Goal: Entertainment & Leisure: Browse casually

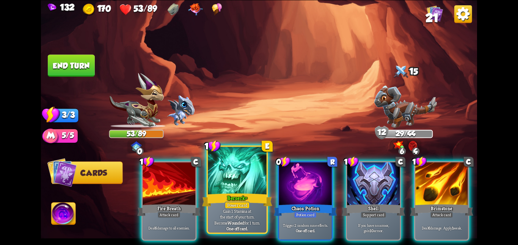
click at [248, 185] on div at bounding box center [237, 171] width 59 height 49
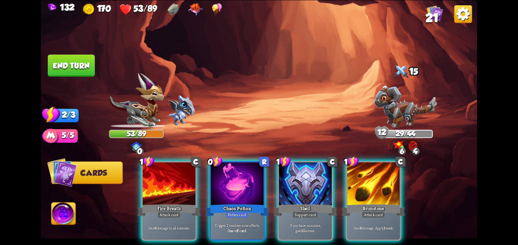
click at [248, 185] on div at bounding box center [237, 184] width 53 height 44
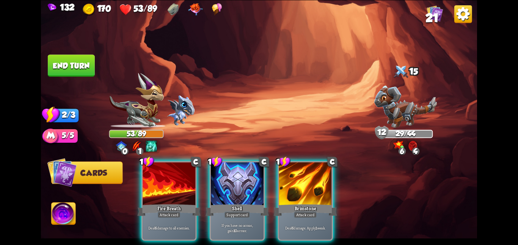
click at [248, 185] on div at bounding box center [237, 184] width 53 height 44
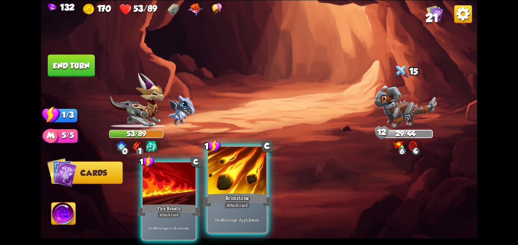
click at [239, 183] on div at bounding box center [237, 171] width 59 height 49
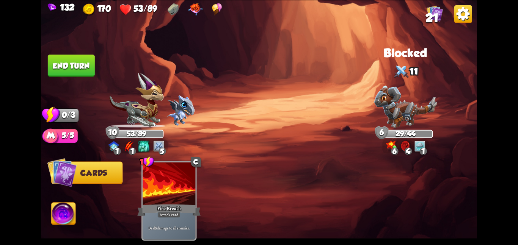
click at [68, 61] on button "End turn" at bounding box center [71, 66] width 47 height 22
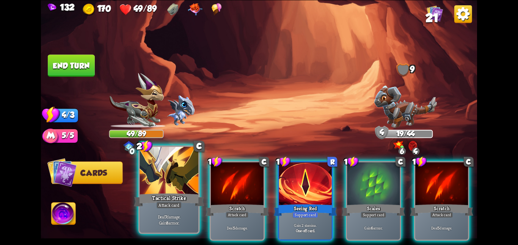
click at [163, 185] on div at bounding box center [168, 171] width 59 height 49
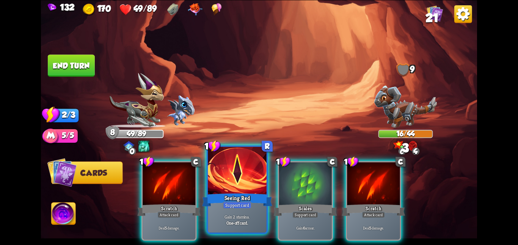
click at [226, 192] on div "Seeing Red" at bounding box center [237, 200] width 70 height 16
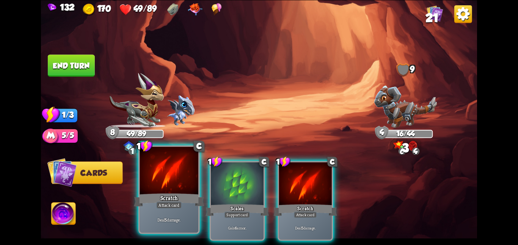
click at [152, 180] on div at bounding box center [168, 171] width 59 height 49
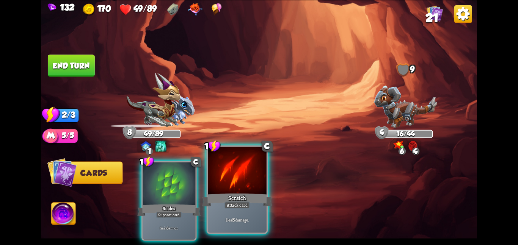
click at [227, 177] on div at bounding box center [237, 171] width 59 height 49
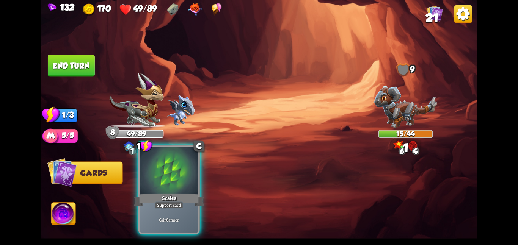
click at [164, 171] on div at bounding box center [168, 171] width 59 height 49
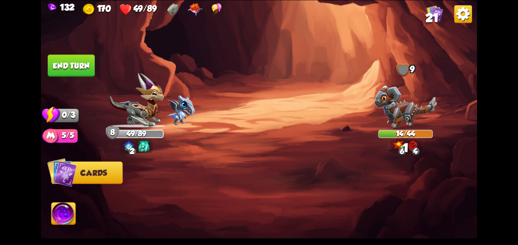
click at [70, 64] on button "End turn" at bounding box center [71, 66] width 47 height 22
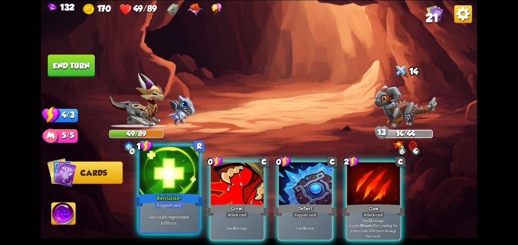
click at [175, 180] on div at bounding box center [168, 171] width 59 height 49
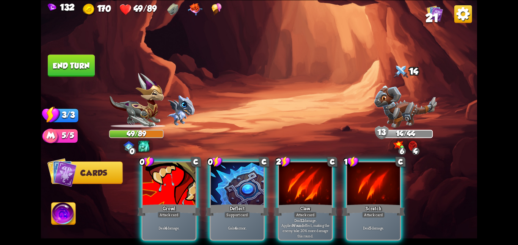
click at [175, 180] on div at bounding box center [168, 184] width 53 height 44
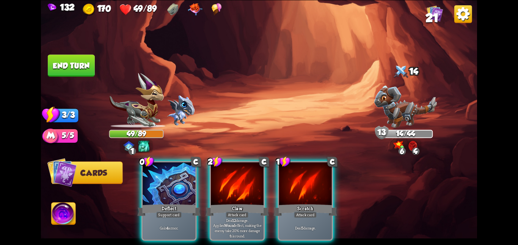
click at [175, 180] on div at bounding box center [168, 184] width 53 height 44
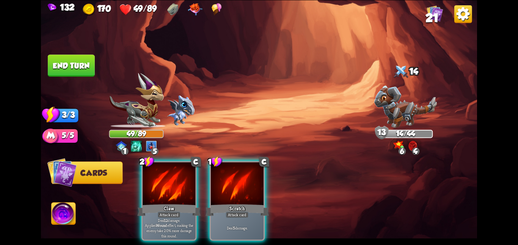
click at [175, 180] on div at bounding box center [168, 184] width 53 height 44
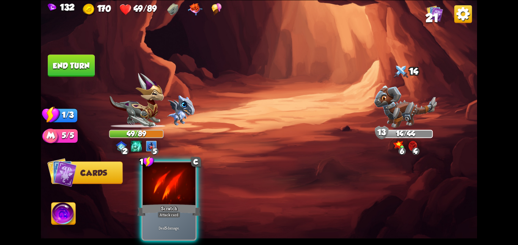
click at [175, 180] on div at bounding box center [168, 184] width 53 height 44
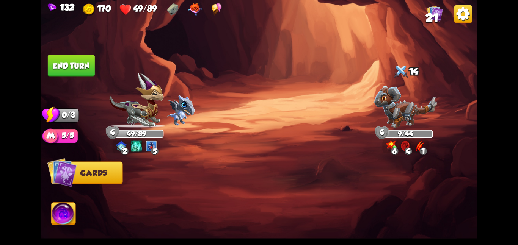
click at [175, 180] on div at bounding box center [302, 190] width 349 height 109
click at [77, 72] on button "End turn" at bounding box center [71, 66] width 47 height 22
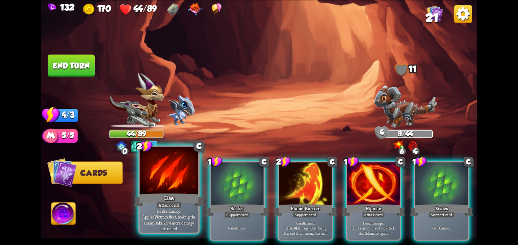
click at [169, 177] on div at bounding box center [168, 171] width 59 height 49
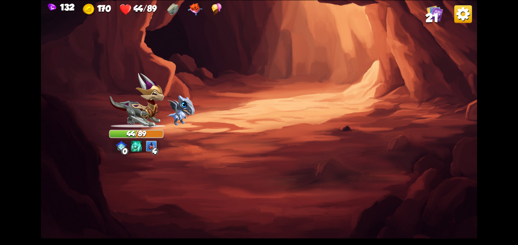
click at [278, 183] on img at bounding box center [259, 122] width 436 height 245
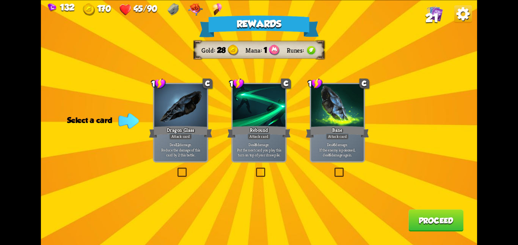
click at [192, 160] on div "Deal 12 damage. Reduce the damage of this card by 2 this battle." at bounding box center [180, 149] width 53 height 23
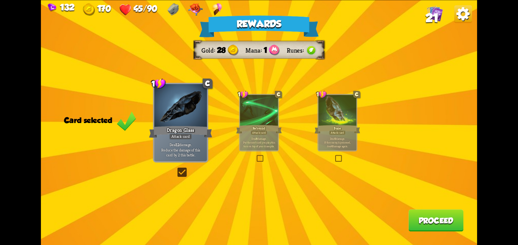
click at [446, 229] on button "Proceed" at bounding box center [435, 221] width 55 height 22
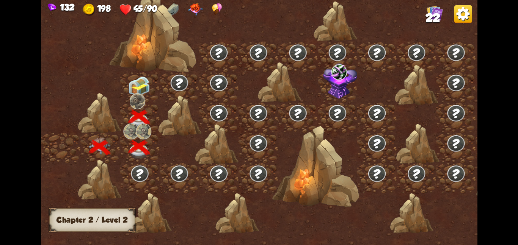
click at [147, 92] on img at bounding box center [139, 86] width 22 height 20
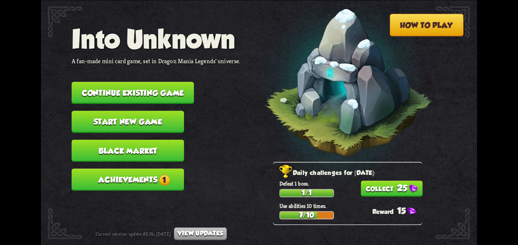
click at [130, 76] on nav "Into Unknown A fan-made mini card game, set in Dragon Mania Legends' universe. …" at bounding box center [156, 111] width 169 height 174
click at [140, 82] on button "Continue existing game" at bounding box center [133, 93] width 122 height 22
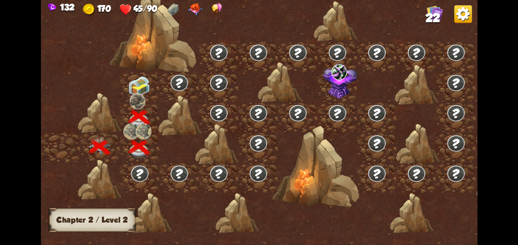
click at [132, 85] on img at bounding box center [139, 86] width 22 height 20
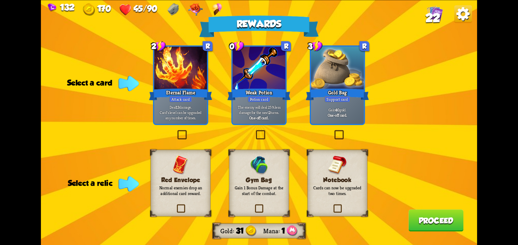
click at [271, 195] on p "Gain 1 Bonus Damage at the start of the combat." at bounding box center [259, 190] width 49 height 11
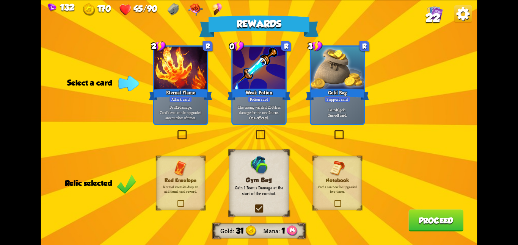
click at [271, 195] on p "Gain 1 Bonus Damage at the start of the combat." at bounding box center [259, 190] width 49 height 11
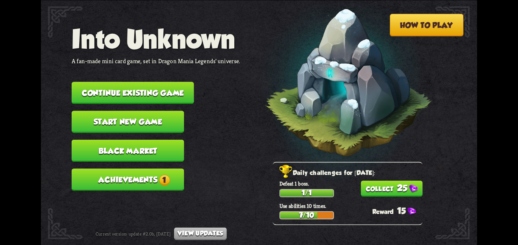
click at [121, 90] on button "Continue existing game" at bounding box center [133, 93] width 122 height 22
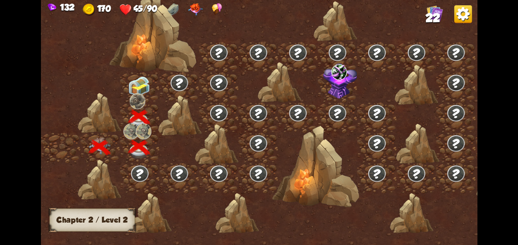
click at [146, 95] on img at bounding box center [139, 86] width 22 height 20
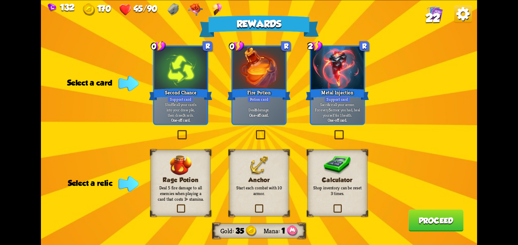
click at [327, 169] on img at bounding box center [337, 165] width 28 height 20
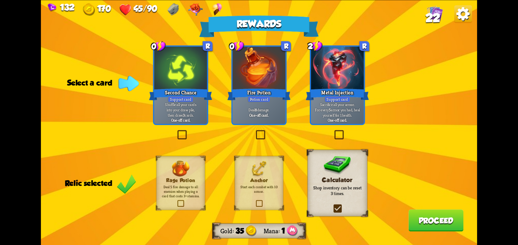
click at [276, 106] on div "Deal 8 damage. One-off card." at bounding box center [258, 112] width 53 height 23
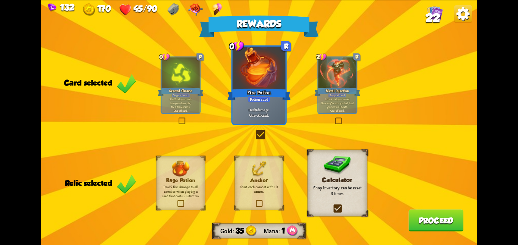
click at [435, 222] on button "Proceed" at bounding box center [435, 221] width 55 height 22
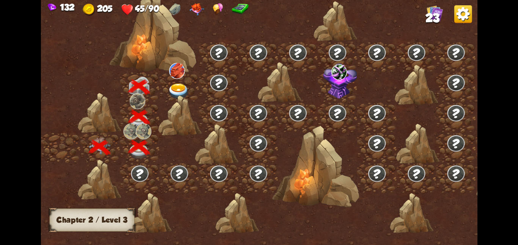
click at [192, 85] on div at bounding box center [179, 87] width 39 height 30
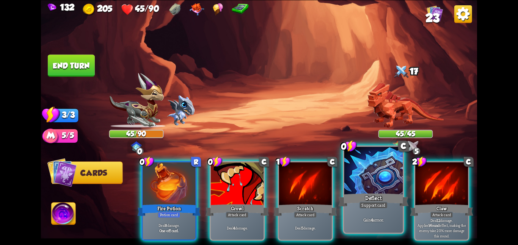
click at [388, 182] on div at bounding box center [373, 171] width 59 height 49
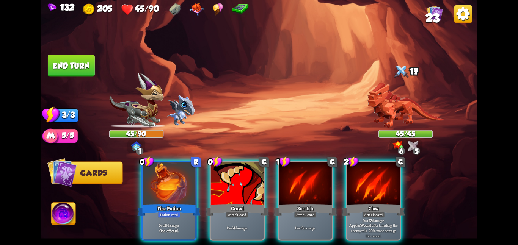
click at [388, 182] on div at bounding box center [373, 184] width 53 height 44
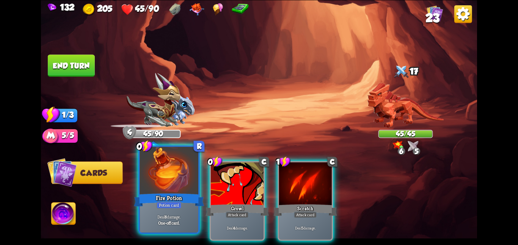
click at [153, 197] on div "Fire Potion" at bounding box center [169, 200] width 70 height 16
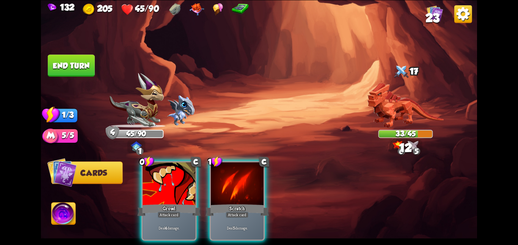
click at [153, 197] on div "0 C Growl Attack card Deal 4 damage. 1 C Scratch Attack card Deal 5 damage." at bounding box center [302, 190] width 349 height 109
click at [153, 203] on div "Growl" at bounding box center [168, 210] width 63 height 14
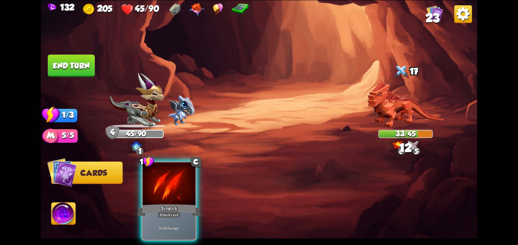
click at [153, 197] on div "1 C Scratch Attack card Deal 5 damage." at bounding box center [302, 190] width 349 height 109
click at [153, 203] on div "Scratch" at bounding box center [168, 210] width 63 height 14
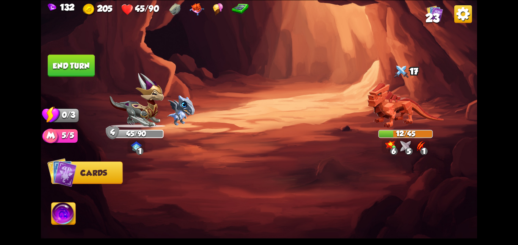
click at [58, 214] on img at bounding box center [64, 215] width 24 height 25
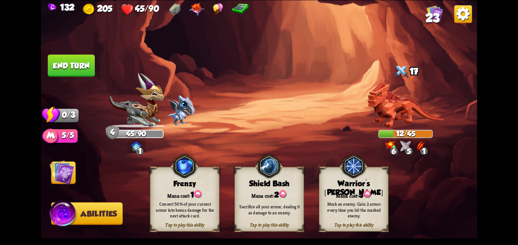
click at [253, 188] on div "Tap to play this ability Shield Bash Mana cost: 2 Sacrifice all your armor, dea…" at bounding box center [268, 199] width 69 height 65
click at [63, 176] on img at bounding box center [62, 172] width 25 height 25
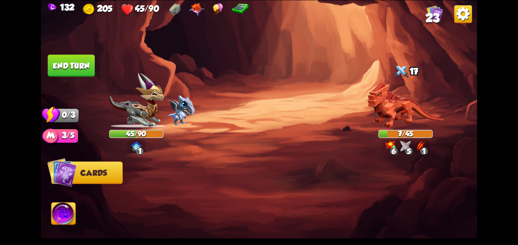
click at [64, 59] on button "End turn" at bounding box center [71, 66] width 47 height 22
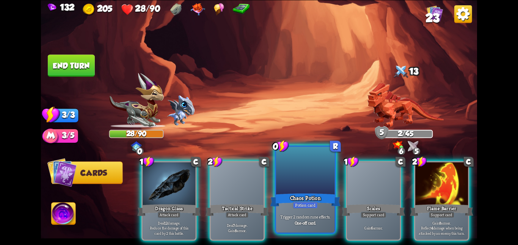
click at [316, 168] on div at bounding box center [305, 171] width 59 height 49
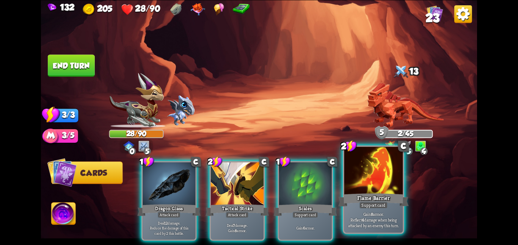
click at [373, 178] on div at bounding box center [373, 171] width 59 height 49
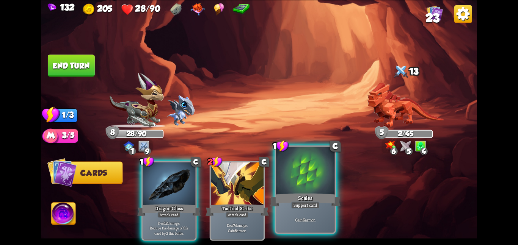
click at [282, 188] on div at bounding box center [305, 171] width 59 height 49
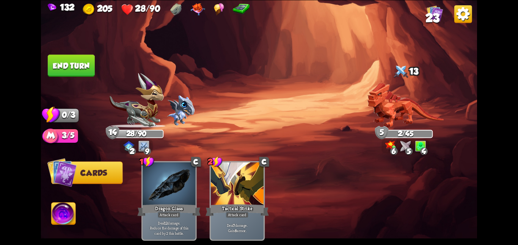
click at [86, 72] on button "End turn" at bounding box center [71, 66] width 47 height 22
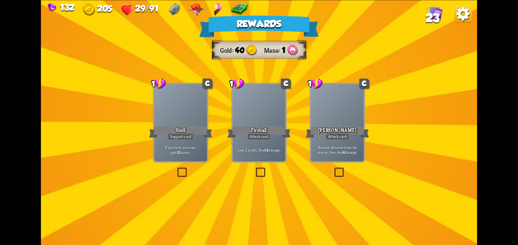
click at [194, 109] on div at bounding box center [180, 106] width 53 height 44
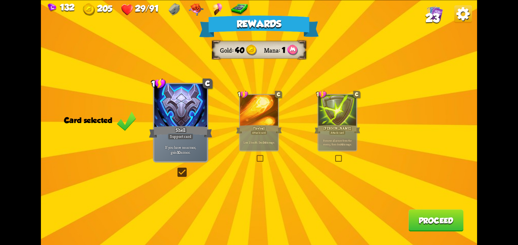
click at [335, 106] on div at bounding box center [337, 111] width 38 height 32
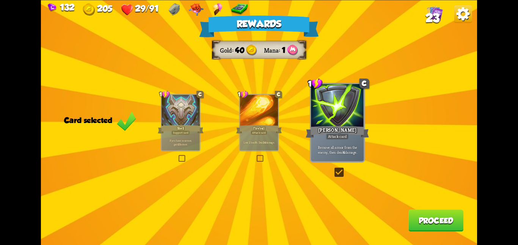
click at [411, 216] on button "Proceed" at bounding box center [435, 221] width 55 height 22
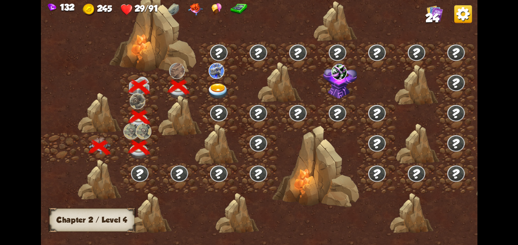
click at [203, 83] on div at bounding box center [218, 87] width 39 height 30
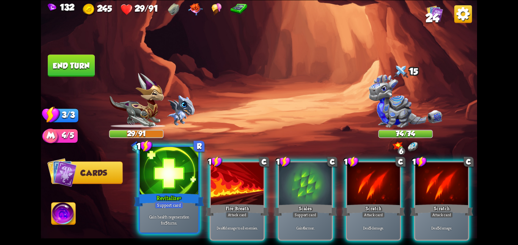
click at [175, 185] on div at bounding box center [168, 171] width 59 height 49
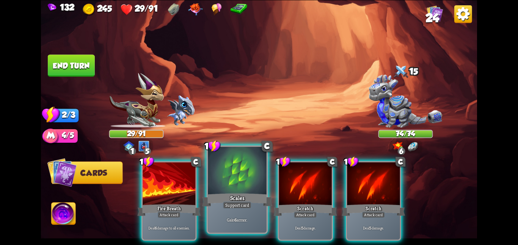
click at [252, 175] on div at bounding box center [237, 171] width 59 height 49
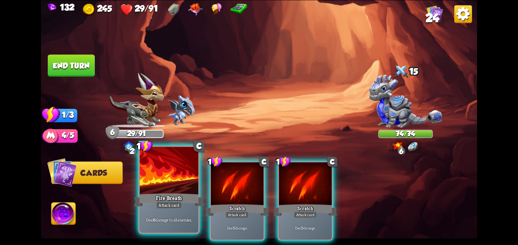
click at [186, 174] on div at bounding box center [168, 171] width 59 height 49
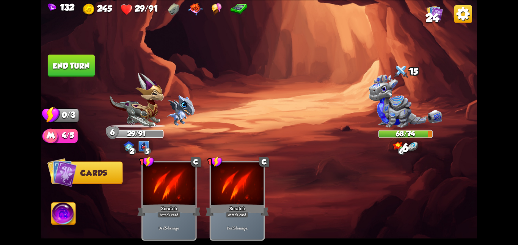
click at [82, 57] on button "End turn" at bounding box center [71, 66] width 47 height 22
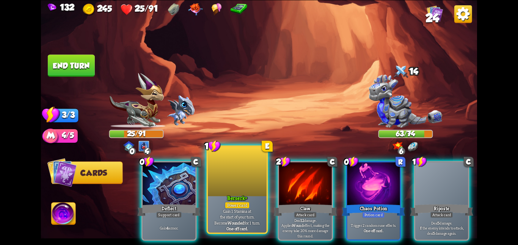
click at [231, 192] on div "Berserk+" at bounding box center [237, 200] width 70 height 16
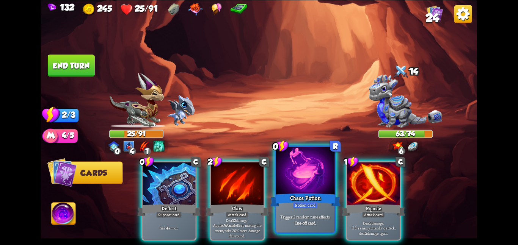
click at [282, 188] on div at bounding box center [305, 171] width 59 height 49
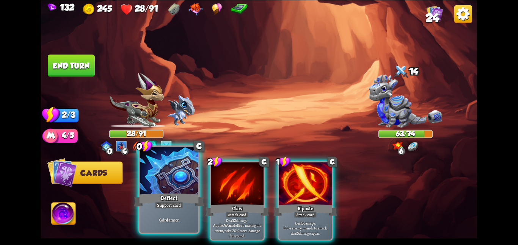
click at [164, 184] on div at bounding box center [168, 171] width 59 height 49
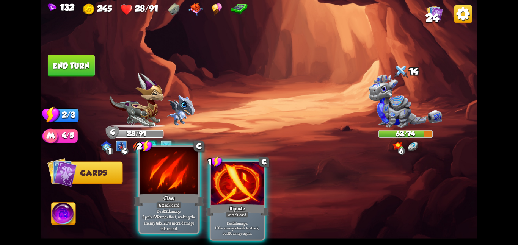
click at [166, 183] on div at bounding box center [168, 171] width 59 height 49
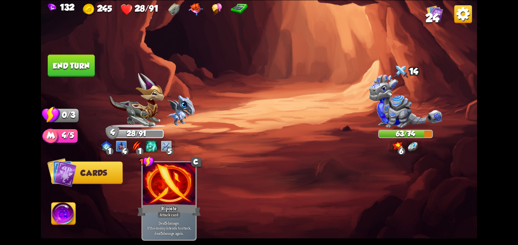
click at [166, 183] on div at bounding box center [168, 184] width 53 height 44
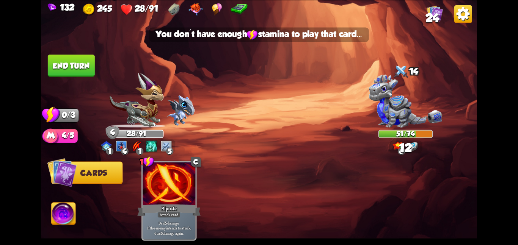
click at [77, 65] on button "End turn" at bounding box center [71, 66] width 47 height 22
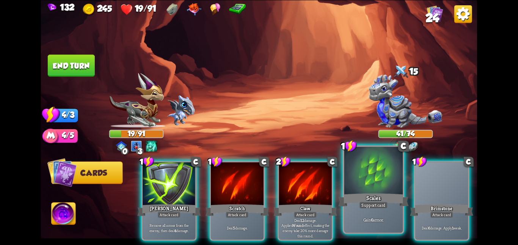
click at [374, 232] on div "Gain 6 armor." at bounding box center [373, 219] width 59 height 25
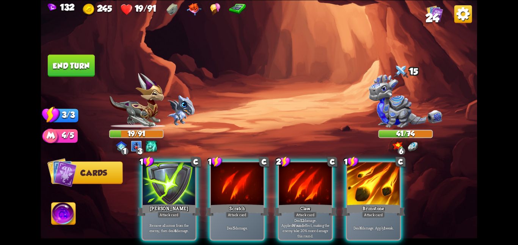
click at [374, 232] on div "Deal 6 damage. Apply 1 weak." at bounding box center [373, 227] width 53 height 23
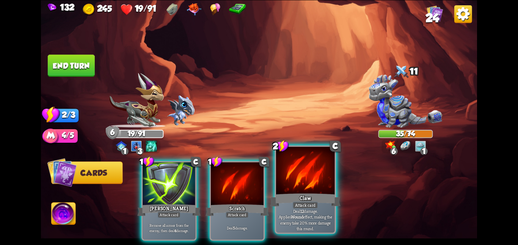
click at [284, 171] on div at bounding box center [305, 171] width 59 height 49
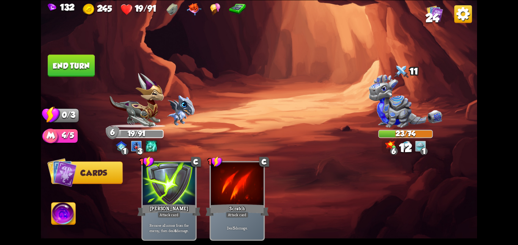
click at [174, 109] on img at bounding box center [181, 111] width 28 height 31
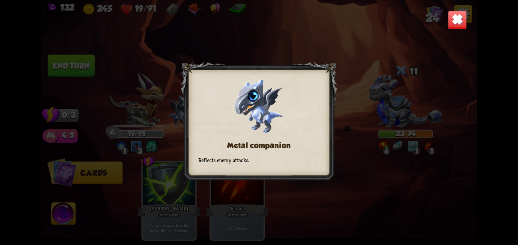
click at [354, 72] on div "Metal companion Reflects enemy attacks." at bounding box center [259, 122] width 436 height 245
click at [463, 21] on img at bounding box center [457, 19] width 19 height 19
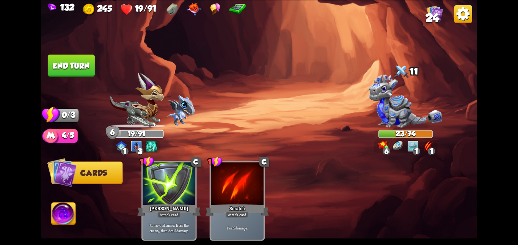
click at [59, 71] on button "End turn" at bounding box center [71, 66] width 47 height 22
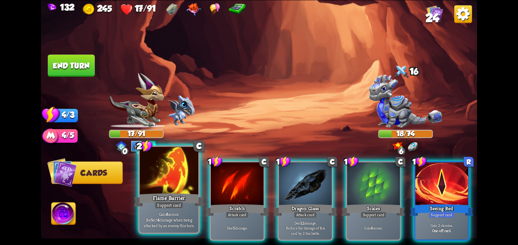
click at [168, 185] on div at bounding box center [168, 171] width 59 height 49
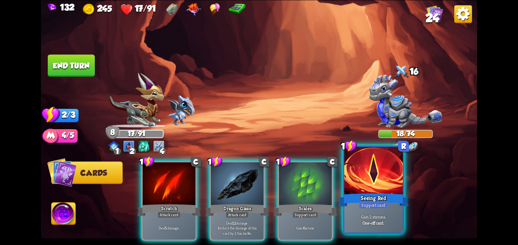
click at [370, 190] on div at bounding box center [373, 171] width 59 height 49
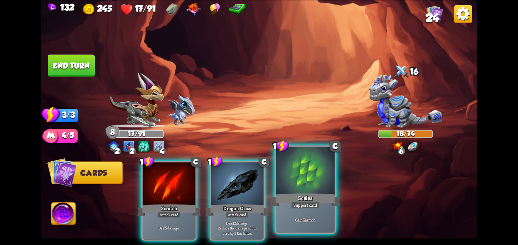
click at [319, 191] on div at bounding box center [305, 171] width 59 height 49
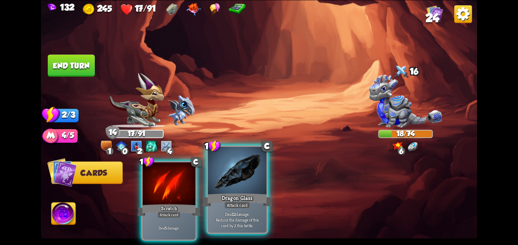
click at [238, 177] on div at bounding box center [237, 171] width 59 height 49
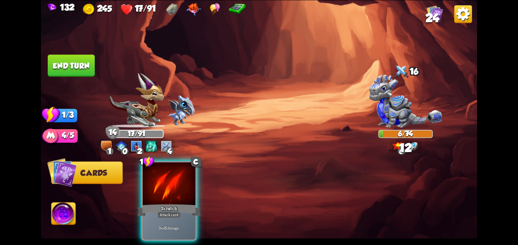
click at [63, 59] on button "End turn" at bounding box center [71, 66] width 47 height 22
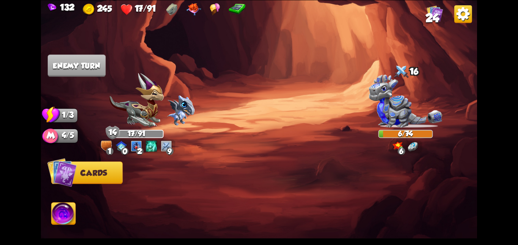
click at [58, 210] on img at bounding box center [64, 215] width 24 height 25
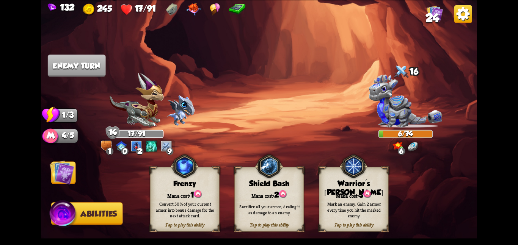
click at [260, 186] on div "Tap to play this ability Shield Bash Mana cost: 2 Sacrifice all your armor, dea…" at bounding box center [268, 199] width 69 height 65
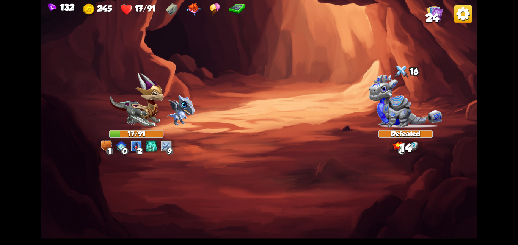
click at [72, 172] on img at bounding box center [259, 122] width 436 height 245
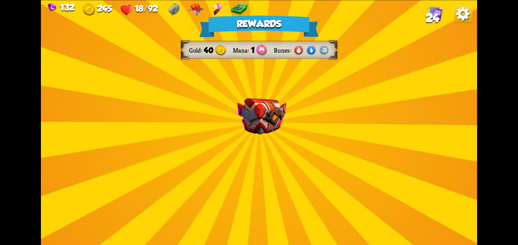
click at [269, 113] on img at bounding box center [261, 116] width 49 height 37
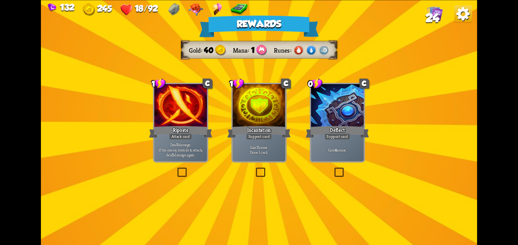
click at [269, 113] on div at bounding box center [258, 106] width 53 height 44
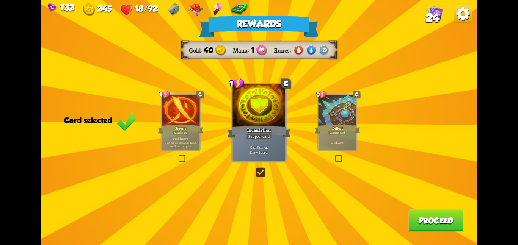
click at [423, 213] on button "Proceed" at bounding box center [435, 221] width 55 height 22
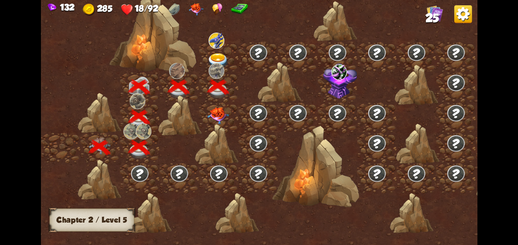
click at [216, 107] on img at bounding box center [218, 115] width 22 height 17
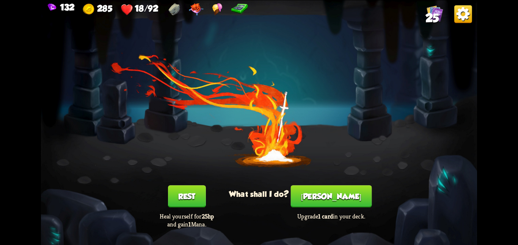
click at [171, 196] on button "Rest" at bounding box center [187, 196] width 38 height 22
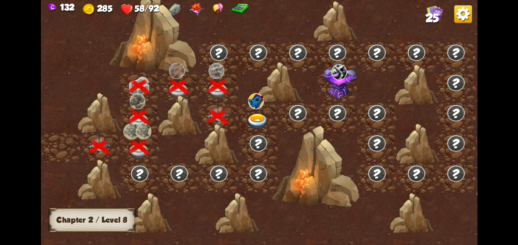
click at [243, 109] on div at bounding box center [257, 117] width 39 height 30
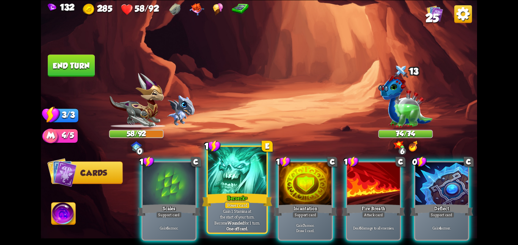
click at [255, 181] on div at bounding box center [237, 171] width 59 height 49
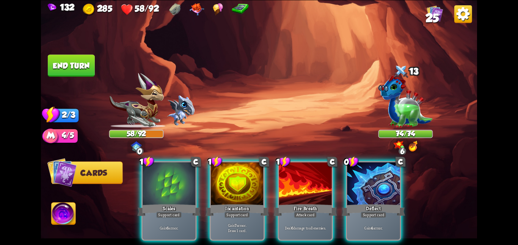
click at [255, 181] on div at bounding box center [237, 184] width 53 height 44
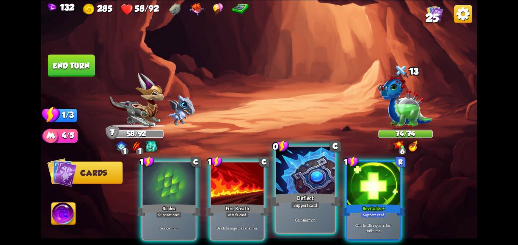
click at [286, 186] on div at bounding box center [305, 171] width 59 height 49
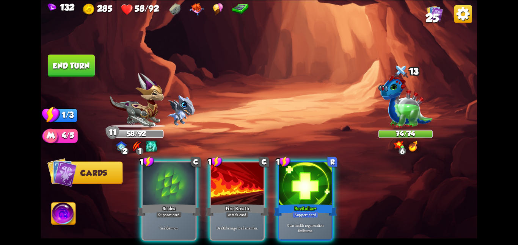
click at [286, 186] on div at bounding box center [305, 184] width 53 height 44
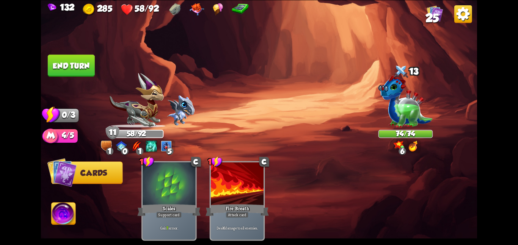
click at [70, 66] on button "End turn" at bounding box center [71, 66] width 47 height 22
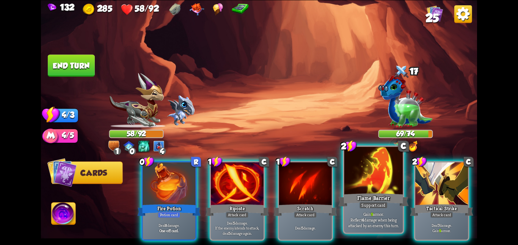
click at [367, 186] on div at bounding box center [373, 171] width 59 height 49
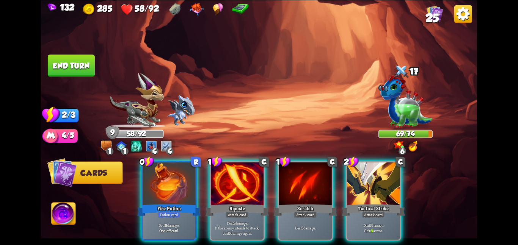
click at [367, 186] on div at bounding box center [373, 184] width 53 height 44
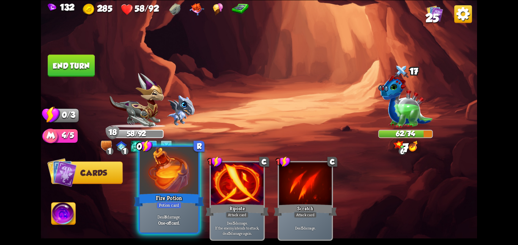
click at [176, 167] on div at bounding box center [168, 171] width 59 height 49
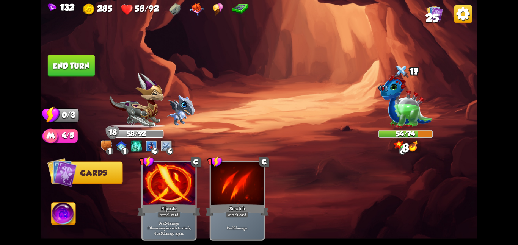
click at [80, 73] on button "End turn" at bounding box center [71, 66] width 47 height 22
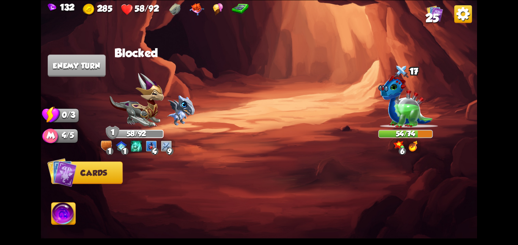
click at [151, 59] on img at bounding box center [259, 122] width 436 height 245
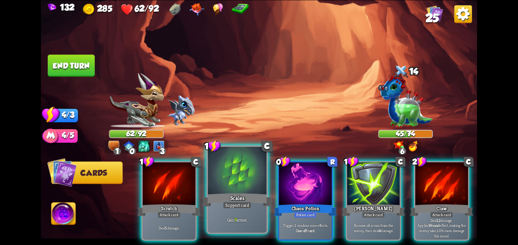
click at [238, 181] on div at bounding box center [237, 171] width 59 height 49
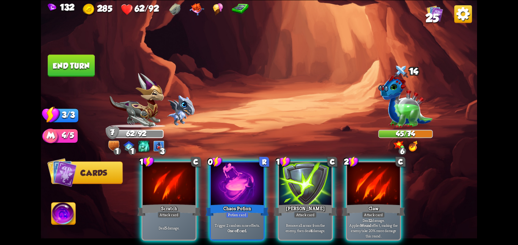
click at [238, 181] on div at bounding box center [237, 184] width 53 height 44
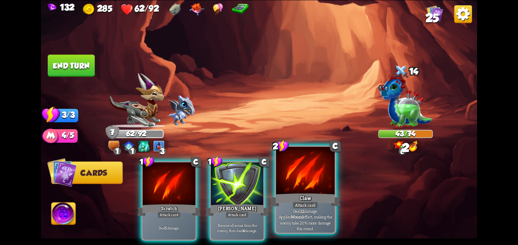
click at [292, 184] on div at bounding box center [305, 171] width 59 height 49
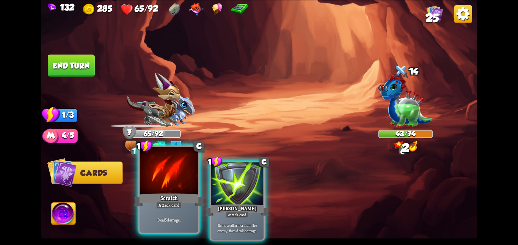
click at [155, 185] on div at bounding box center [168, 171] width 59 height 49
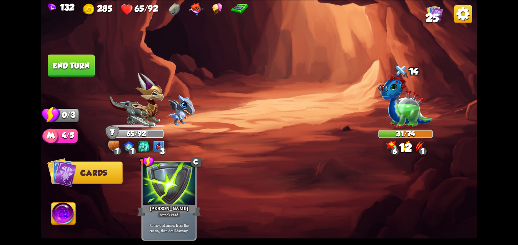
click at [63, 59] on button "End turn" at bounding box center [71, 66] width 47 height 22
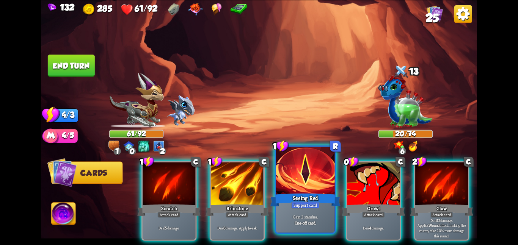
click at [335, 198] on div "Seeing Red" at bounding box center [305, 200] width 70 height 16
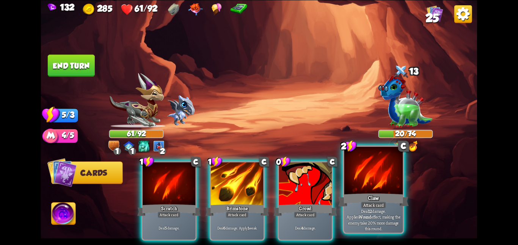
click at [358, 192] on div "Claw" at bounding box center [373, 200] width 70 height 16
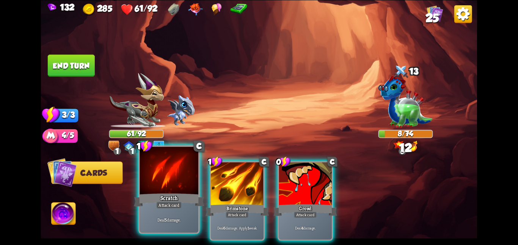
click at [154, 183] on div at bounding box center [168, 171] width 59 height 49
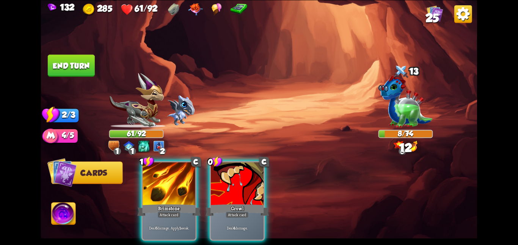
click at [154, 183] on div "1 C Brimstone Attack card Deal 6 damage. Apply 1 weak. 0 C Growl Attack card De…" at bounding box center [302, 190] width 349 height 109
click at [154, 183] on div at bounding box center [168, 184] width 53 height 44
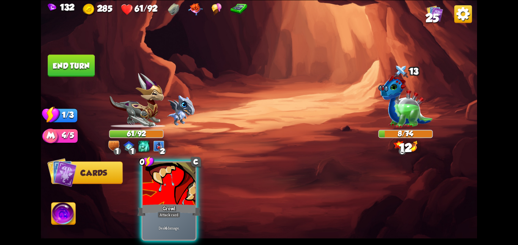
click at [154, 183] on div "0 C Growl Attack card Deal 4 damage." at bounding box center [302, 190] width 349 height 109
click at [154, 183] on div at bounding box center [168, 184] width 53 height 44
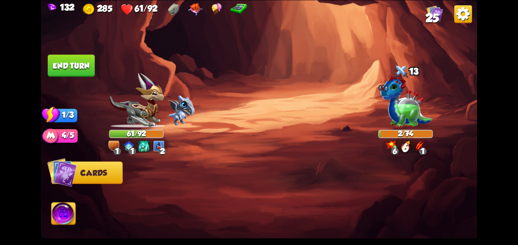
click at [76, 66] on button "End turn" at bounding box center [71, 66] width 47 height 22
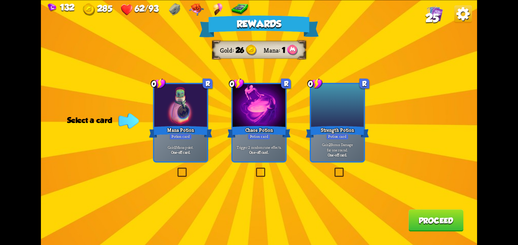
click at [280, 108] on div at bounding box center [258, 106] width 53 height 44
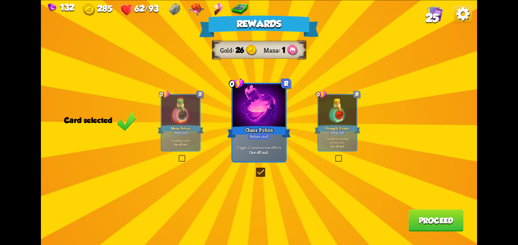
click at [418, 215] on button "Proceed" at bounding box center [435, 221] width 55 height 22
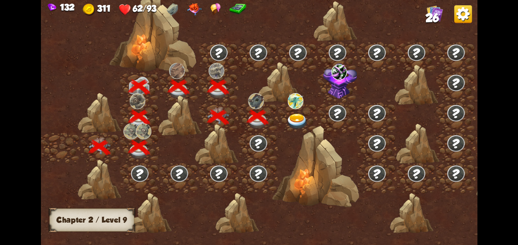
click at [290, 122] on img at bounding box center [297, 121] width 22 height 16
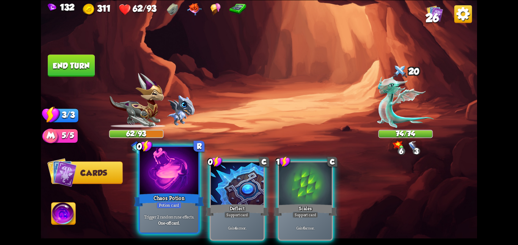
click at [171, 202] on div "Potion card" at bounding box center [169, 205] width 25 height 7
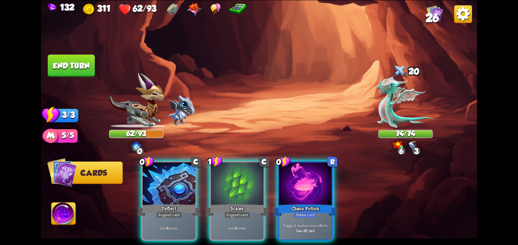
click at [171, 211] on div "Support card" at bounding box center [169, 214] width 26 height 6
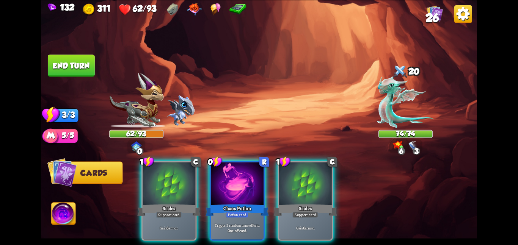
click at [171, 211] on div "Support card" at bounding box center [169, 214] width 26 height 6
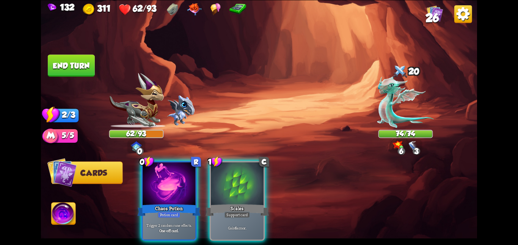
click at [171, 211] on div "Potion card" at bounding box center [169, 214] width 23 height 6
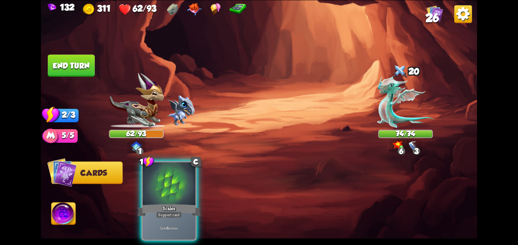
click at [171, 211] on div "Support card" at bounding box center [169, 214] width 26 height 6
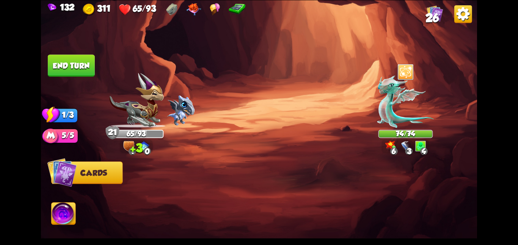
click at [78, 63] on button "End turn" at bounding box center [71, 66] width 47 height 22
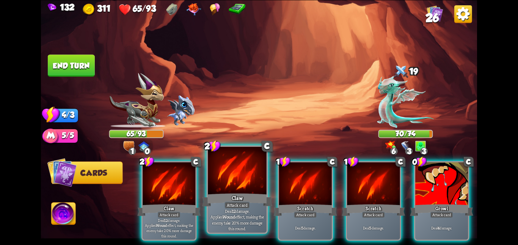
click at [233, 186] on div at bounding box center [237, 171] width 59 height 49
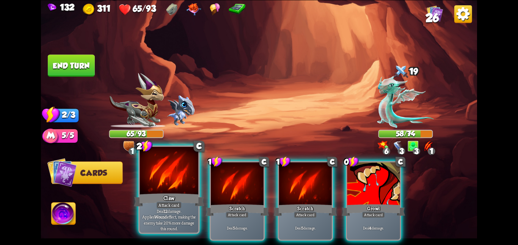
click at [169, 172] on div at bounding box center [168, 171] width 59 height 49
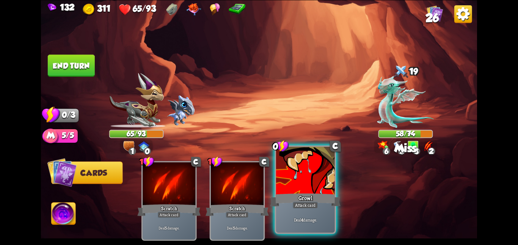
click at [312, 190] on div at bounding box center [305, 171] width 59 height 49
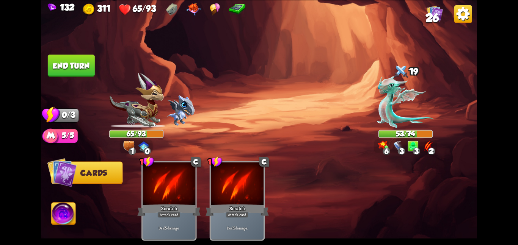
click at [78, 69] on button "End turn" at bounding box center [71, 66] width 47 height 22
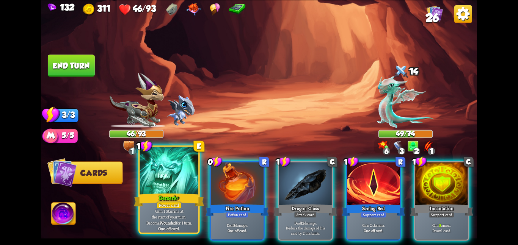
click at [179, 179] on div at bounding box center [168, 171] width 59 height 49
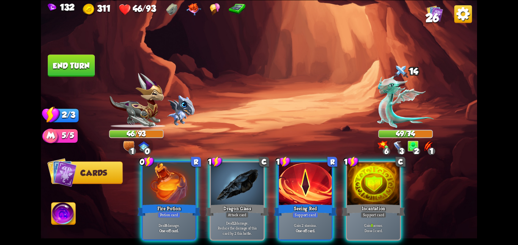
click at [179, 179] on div at bounding box center [168, 184] width 53 height 44
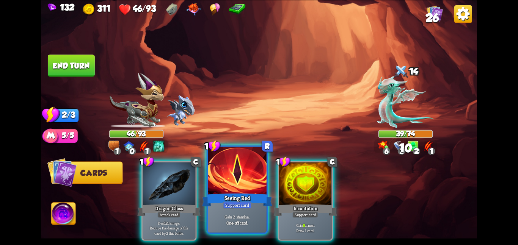
click at [234, 176] on div at bounding box center [237, 171] width 59 height 49
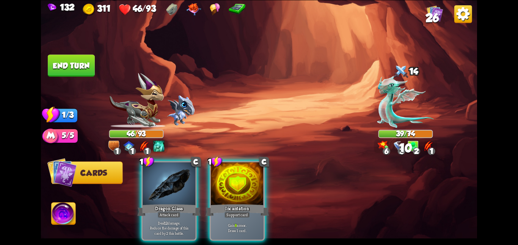
click at [234, 176] on div at bounding box center [237, 184] width 53 height 44
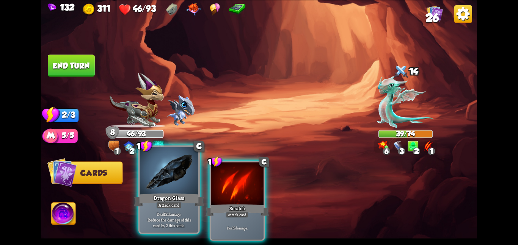
click at [173, 183] on div at bounding box center [168, 171] width 59 height 49
click at [211, 183] on div at bounding box center [237, 184] width 53 height 44
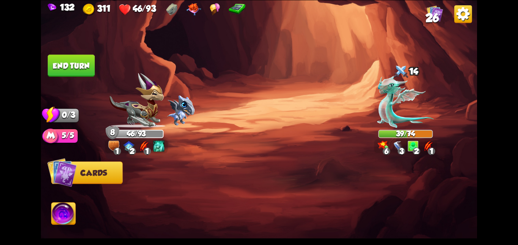
click at [173, 183] on div at bounding box center [302, 190] width 349 height 109
click at [76, 70] on button "End turn" at bounding box center [71, 66] width 47 height 22
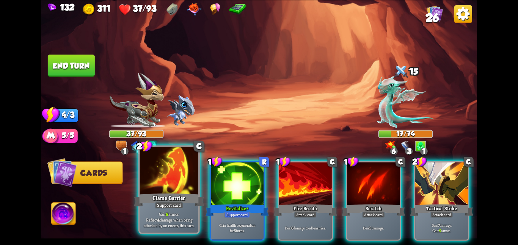
click at [185, 181] on div at bounding box center [168, 171] width 59 height 49
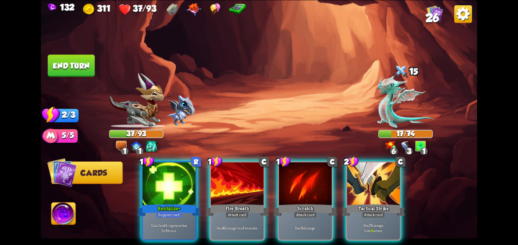
click at [185, 181] on div at bounding box center [168, 184] width 53 height 44
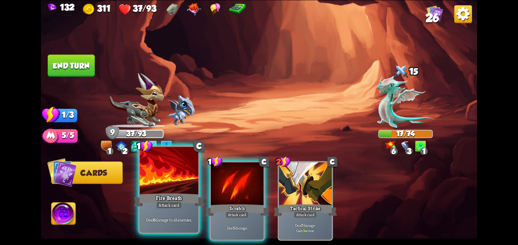
click at [163, 168] on div at bounding box center [168, 171] width 59 height 49
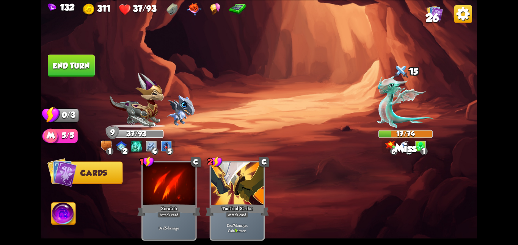
click at [80, 58] on button "End turn" at bounding box center [71, 66] width 47 height 22
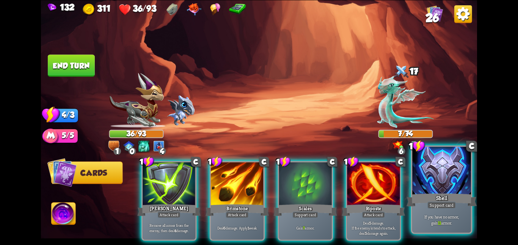
click at [424, 159] on div at bounding box center [441, 171] width 59 height 49
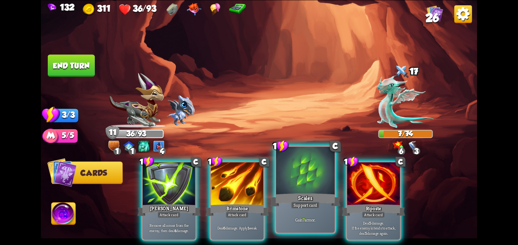
click at [319, 170] on div at bounding box center [305, 171] width 59 height 49
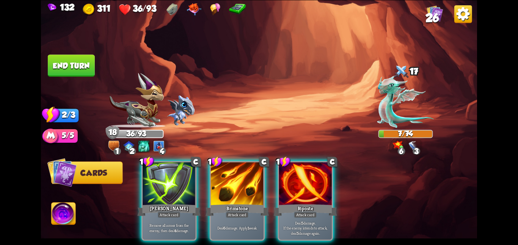
click at [70, 61] on button "End turn" at bounding box center [71, 66] width 47 height 22
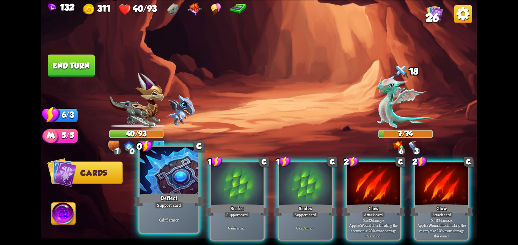
click at [178, 189] on div at bounding box center [168, 171] width 59 height 49
click at [211, 189] on div at bounding box center [237, 184] width 53 height 44
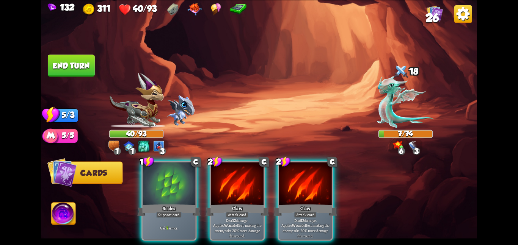
click at [178, 189] on div at bounding box center [168, 184] width 53 height 44
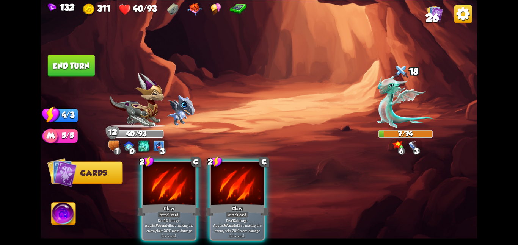
click at [74, 70] on button "End turn" at bounding box center [71, 66] width 47 height 22
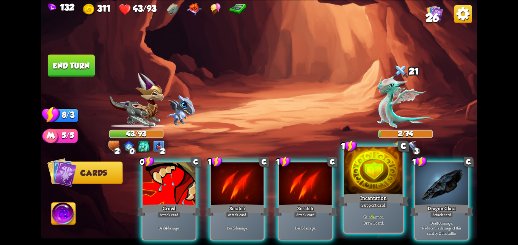
click at [390, 186] on div at bounding box center [373, 171] width 59 height 49
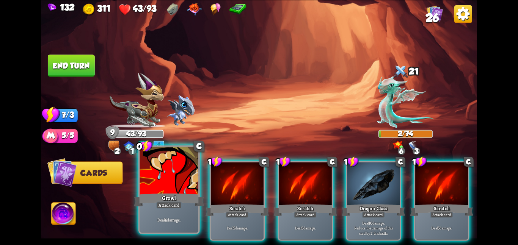
click at [175, 189] on div at bounding box center [168, 171] width 59 height 49
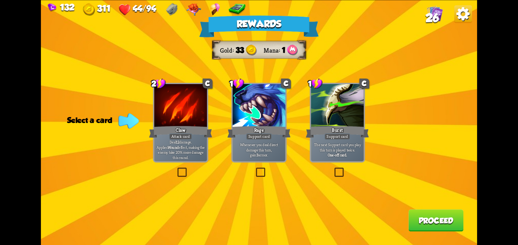
click at [250, 120] on div at bounding box center [258, 106] width 53 height 44
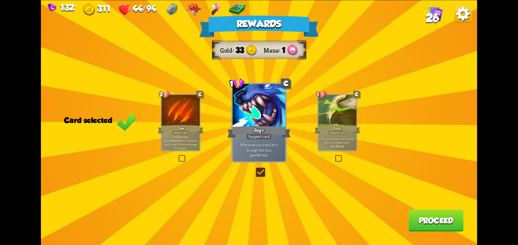
click at [191, 131] on div "Claw" at bounding box center [181, 129] width 46 height 10
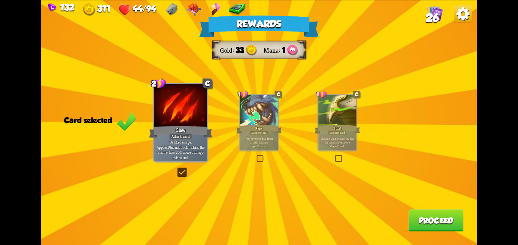
click at [437, 221] on button "Proceed" at bounding box center [435, 221] width 55 height 22
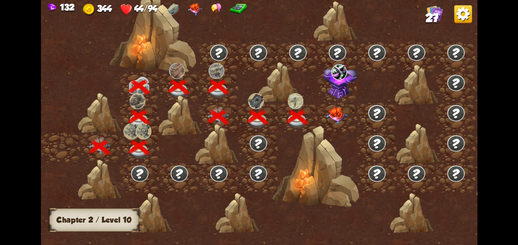
click at [329, 111] on img at bounding box center [337, 115] width 22 height 17
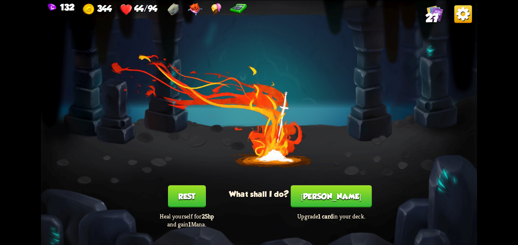
click at [200, 194] on button "Rest" at bounding box center [187, 196] width 38 height 22
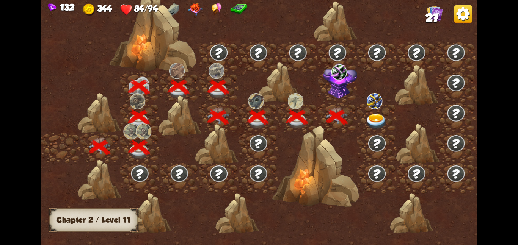
scroll to position [0, 115]
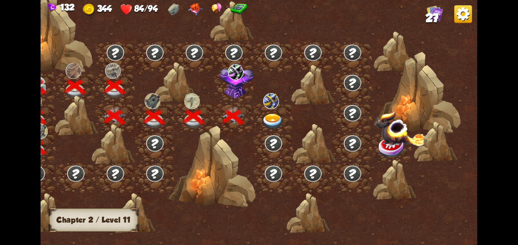
click at [233, 85] on img at bounding box center [236, 81] width 34 height 36
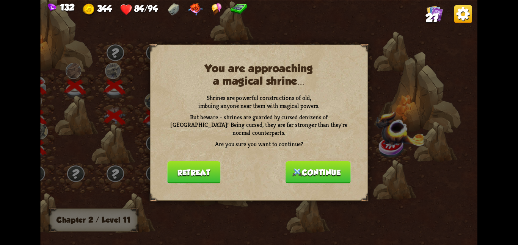
click at [293, 172] on button "Continue" at bounding box center [317, 172] width 65 height 22
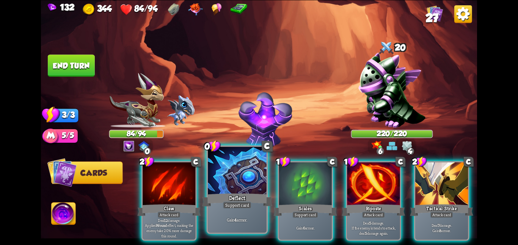
click at [245, 175] on div at bounding box center [237, 171] width 59 height 49
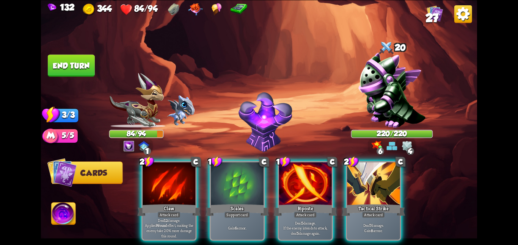
click at [245, 175] on div at bounding box center [237, 184] width 53 height 44
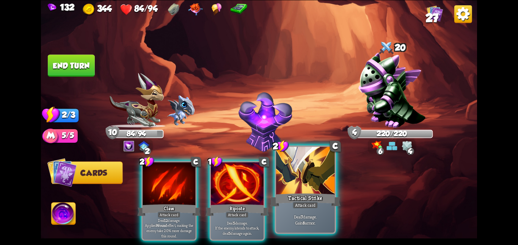
click at [296, 172] on div at bounding box center [305, 171] width 59 height 49
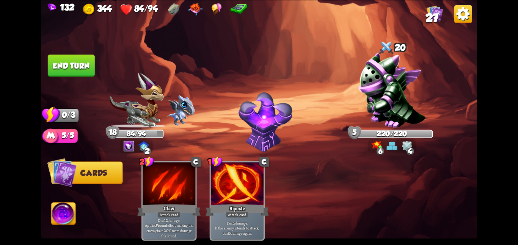
click at [80, 85] on img at bounding box center [259, 122] width 436 height 245
click at [66, 69] on button "End turn" at bounding box center [71, 66] width 47 height 22
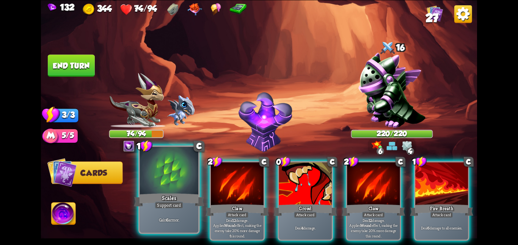
click at [178, 184] on div at bounding box center [168, 171] width 59 height 49
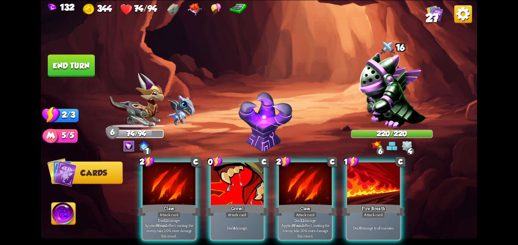
click at [178, 184] on div at bounding box center [168, 184] width 53 height 44
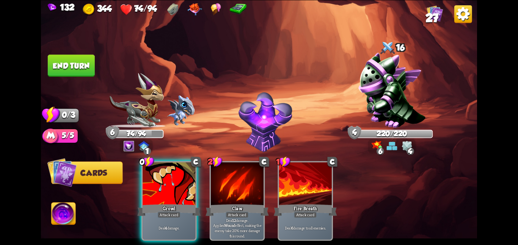
click at [178, 184] on div at bounding box center [168, 184] width 53 height 44
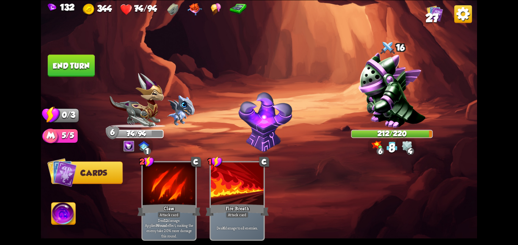
click at [74, 73] on button "End turn" at bounding box center [71, 66] width 47 height 22
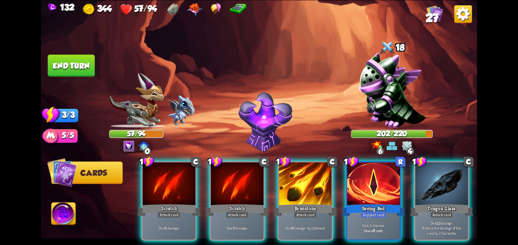
click at [333, 181] on div "1 C Scratch Attack card Deal 5 damage. 1 C Scratch Attack card Deal 5 damage. 1…" at bounding box center [302, 190] width 349 height 109
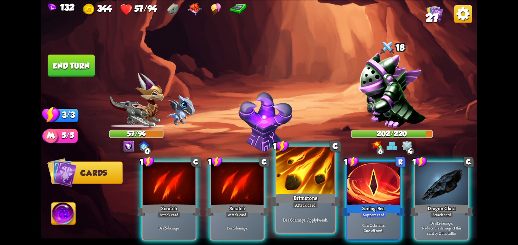
click at [320, 184] on div at bounding box center [305, 171] width 59 height 49
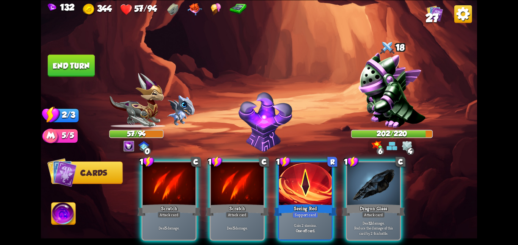
click at [320, 184] on div at bounding box center [305, 184] width 53 height 44
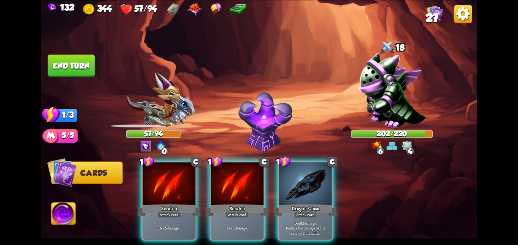
click at [320, 184] on div at bounding box center [305, 184] width 53 height 44
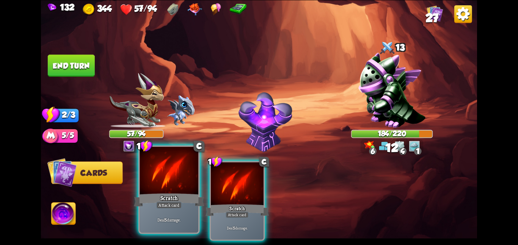
click at [185, 175] on div at bounding box center [168, 171] width 59 height 49
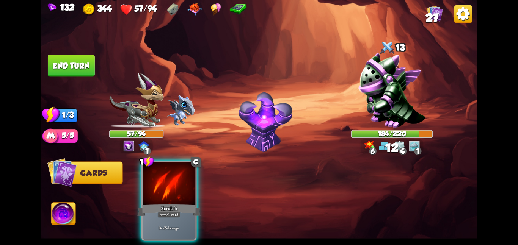
click at [185, 175] on div at bounding box center [168, 184] width 53 height 44
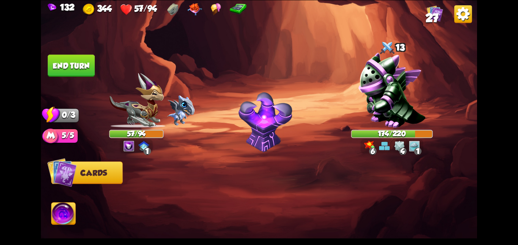
click at [74, 65] on button "End turn" at bounding box center [71, 66] width 47 height 22
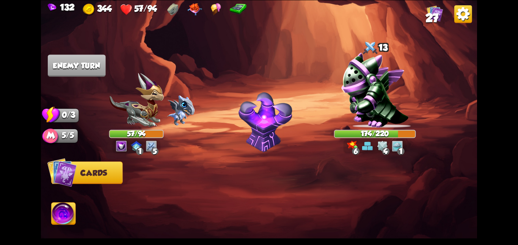
click at [426, 8] on img at bounding box center [434, 13] width 16 height 16
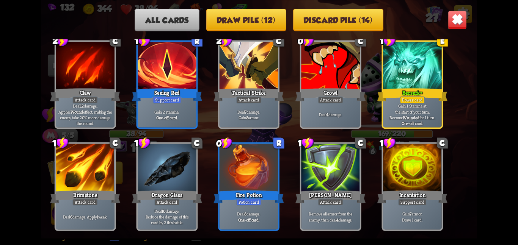
scroll to position [377, 0]
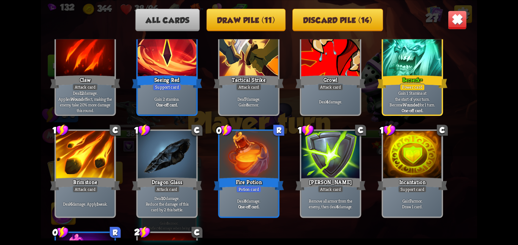
click at [453, 25] on img at bounding box center [457, 19] width 19 height 19
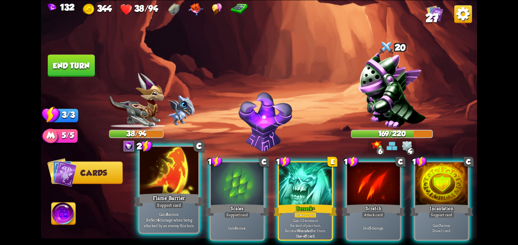
click at [146, 173] on div at bounding box center [168, 171] width 59 height 49
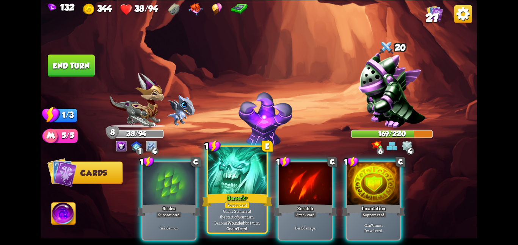
click at [224, 192] on div at bounding box center [237, 171] width 59 height 49
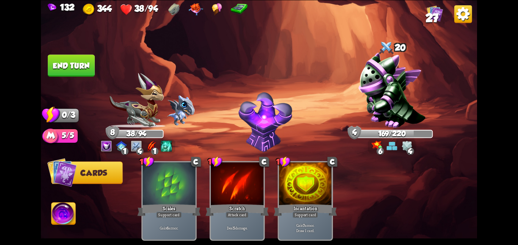
click at [69, 67] on button "End turn" at bounding box center [71, 66] width 47 height 22
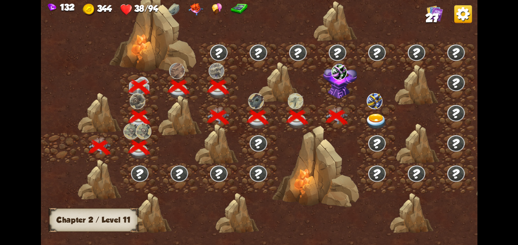
scroll to position [0, 115]
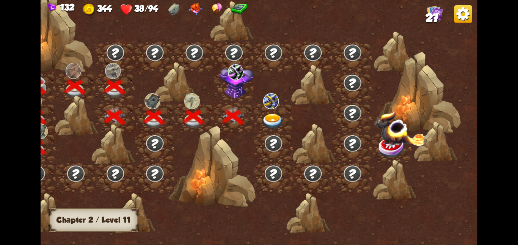
click at [227, 86] on img at bounding box center [236, 81] width 34 height 36
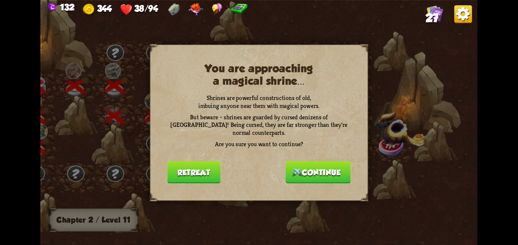
click at [207, 161] on button "Retreat" at bounding box center [193, 172] width 53 height 22
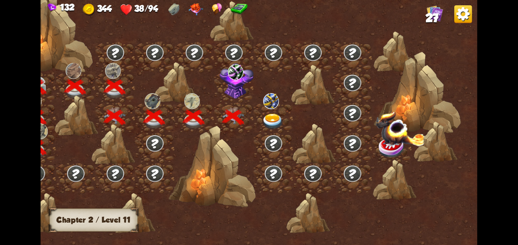
click at [266, 104] on img at bounding box center [271, 101] width 16 height 16
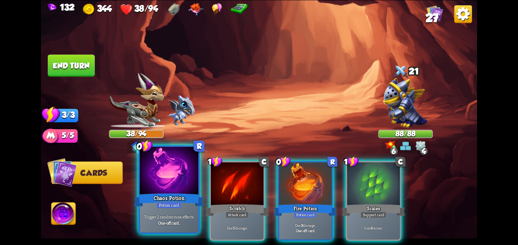
click at [180, 164] on div at bounding box center [168, 171] width 59 height 49
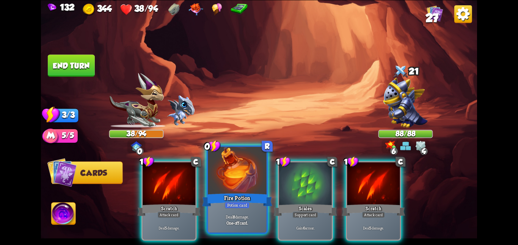
click at [233, 177] on div at bounding box center [237, 171] width 59 height 49
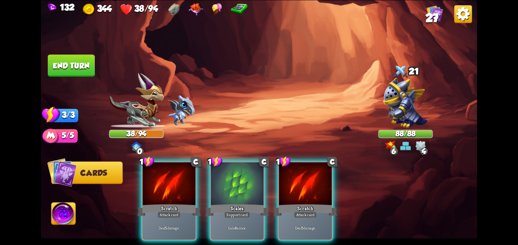
click at [233, 177] on div at bounding box center [237, 184] width 53 height 44
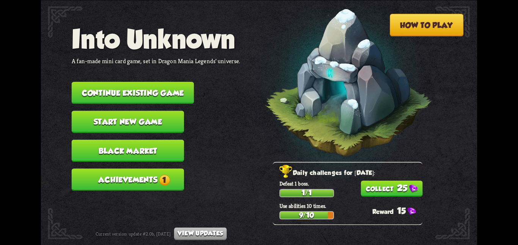
click at [121, 92] on button "Continue existing game" at bounding box center [133, 93] width 122 height 22
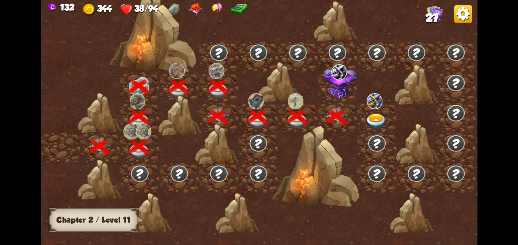
scroll to position [0, 115]
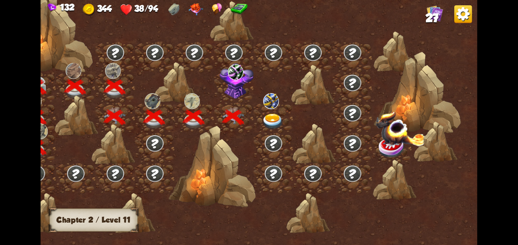
click at [265, 119] on img at bounding box center [272, 121] width 22 height 16
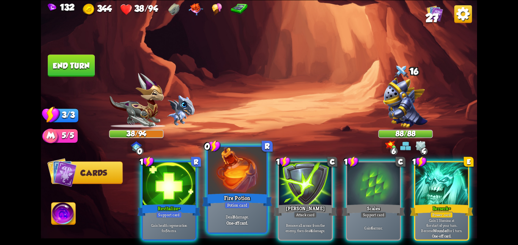
click at [223, 177] on div at bounding box center [237, 171] width 59 height 49
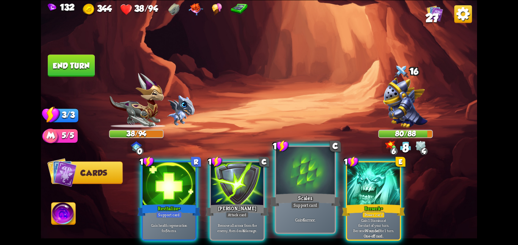
click at [294, 175] on div at bounding box center [305, 171] width 59 height 49
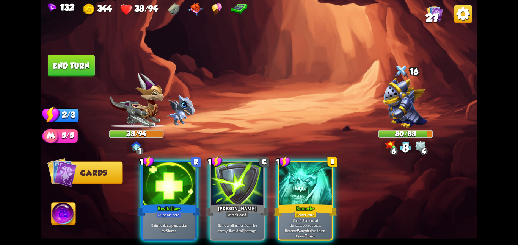
click at [294, 175] on div "1 R Revitalize+ Support card Gain health regeneration for 5 turns. 1 C Pierce A…" at bounding box center [302, 190] width 349 height 109
click at [294, 175] on div at bounding box center [305, 184] width 53 height 44
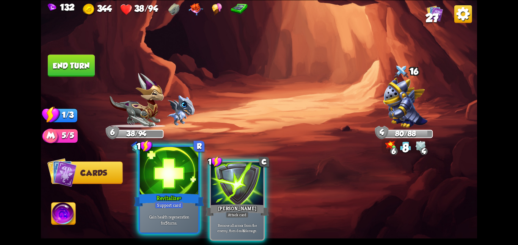
click at [185, 169] on div at bounding box center [168, 171] width 59 height 49
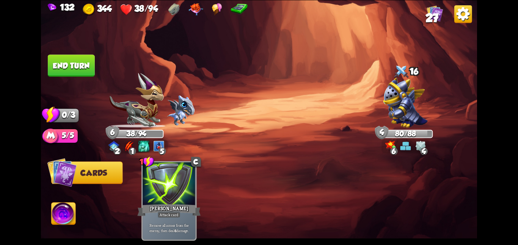
click at [76, 58] on button "End turn" at bounding box center [71, 66] width 47 height 22
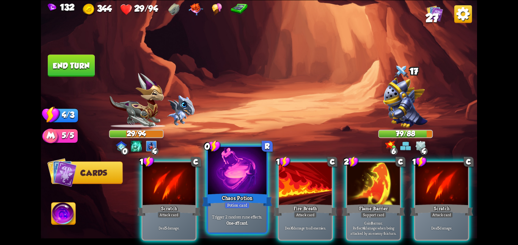
click at [232, 197] on div "Chaos Potion" at bounding box center [237, 200] width 70 height 16
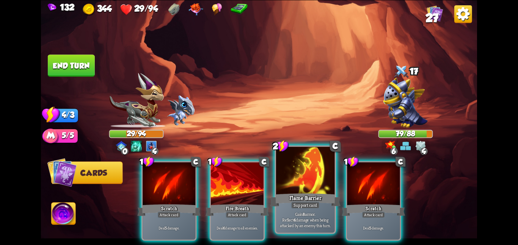
click at [311, 186] on div at bounding box center [305, 171] width 59 height 49
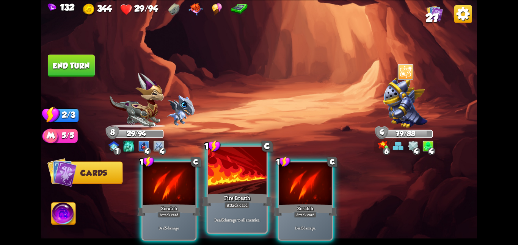
click at [225, 196] on div "Fire Breath" at bounding box center [237, 200] width 70 height 16
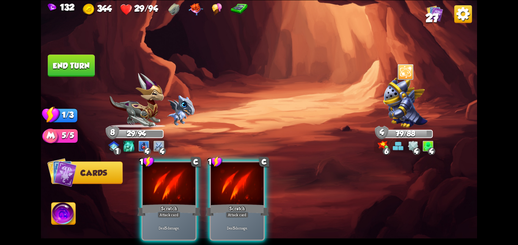
click at [225, 196] on div "1 C Scratch Attack card Deal 5 damage. 1 C Scratch Attack card Deal 5 damage." at bounding box center [302, 190] width 349 height 109
click at [225, 203] on div "Scratch" at bounding box center [236, 210] width 63 height 14
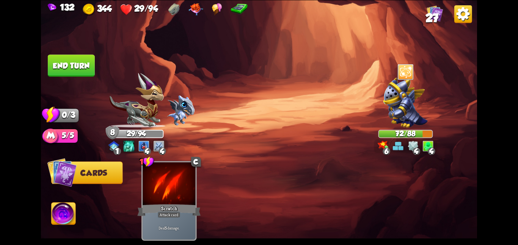
click at [69, 65] on button "End turn" at bounding box center [71, 66] width 47 height 22
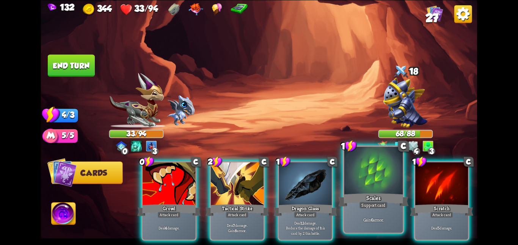
click at [362, 175] on div at bounding box center [373, 171] width 59 height 49
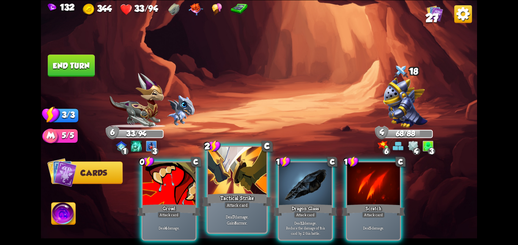
click at [222, 178] on div at bounding box center [237, 171] width 59 height 49
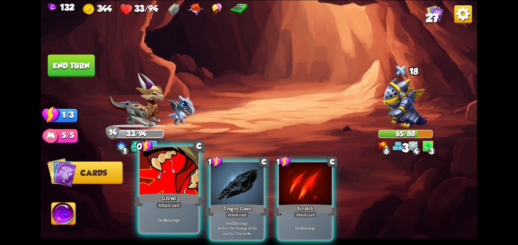
click at [166, 152] on div at bounding box center [168, 171] width 59 height 49
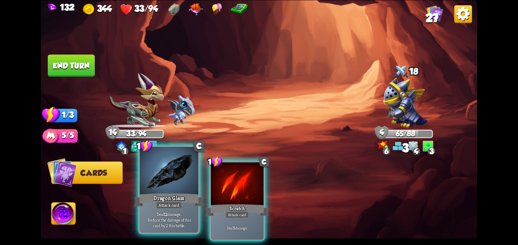
click at [162, 162] on div at bounding box center [168, 171] width 59 height 49
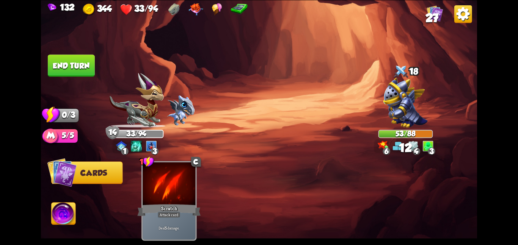
click at [75, 64] on button "End turn" at bounding box center [71, 66] width 47 height 22
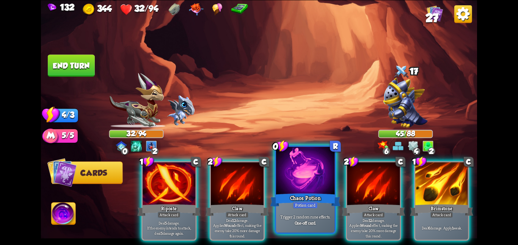
click at [296, 162] on div at bounding box center [305, 171] width 59 height 49
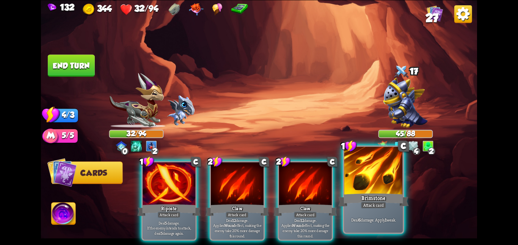
click at [373, 176] on div at bounding box center [373, 171] width 59 height 49
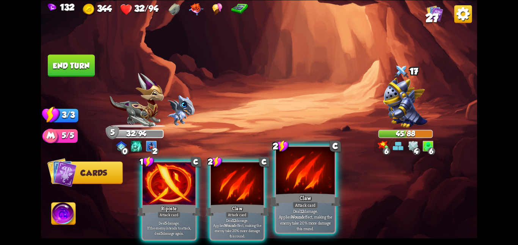
click at [312, 175] on div at bounding box center [305, 171] width 59 height 49
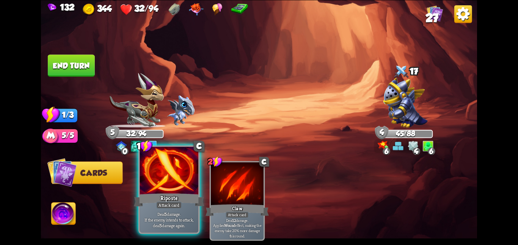
click at [176, 176] on div at bounding box center [168, 171] width 59 height 49
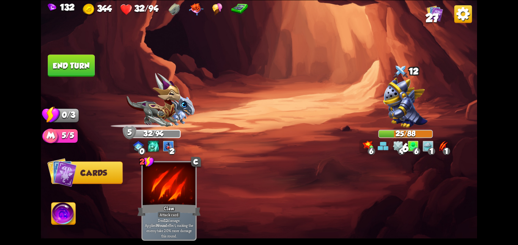
click at [78, 61] on button "End turn" at bounding box center [71, 66] width 47 height 22
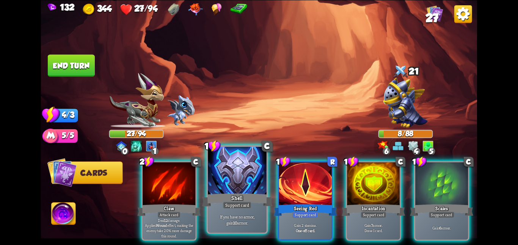
click at [241, 191] on div at bounding box center [237, 171] width 59 height 49
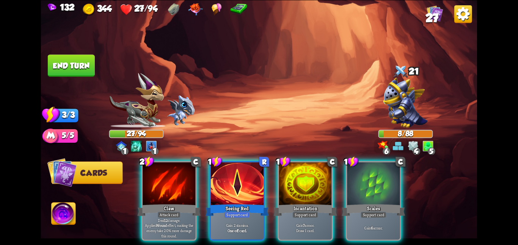
click at [241, 191] on div at bounding box center [237, 184] width 53 height 44
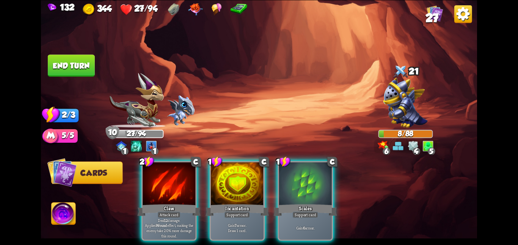
click at [241, 191] on div at bounding box center [237, 184] width 53 height 44
click at [279, 191] on div at bounding box center [305, 184] width 53 height 44
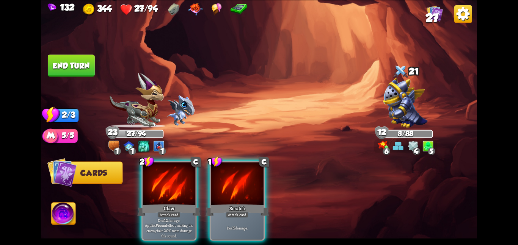
click at [137, 177] on div "2 C Claw Attack card Deal 12 damage. Applies Wound effect, making the enemy tak…" at bounding box center [302, 190] width 349 height 109
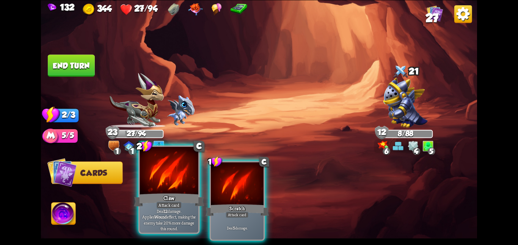
click at [142, 174] on div at bounding box center [168, 171] width 59 height 49
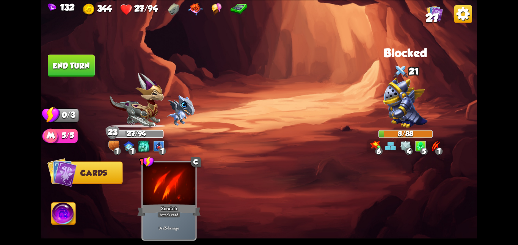
click at [57, 208] on img at bounding box center [64, 215] width 24 height 25
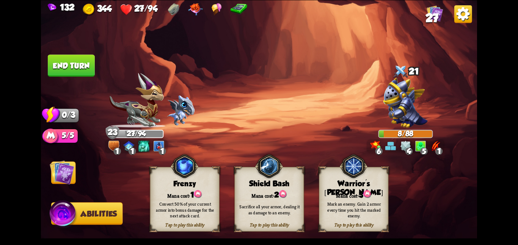
click at [235, 178] on span at bounding box center [238, 173] width 13 height 14
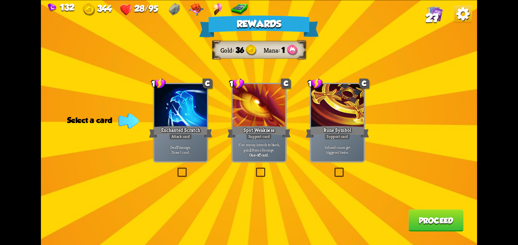
click at [154, 141] on div "Deal 7 damage. Draw 1 card." at bounding box center [180, 149] width 53 height 23
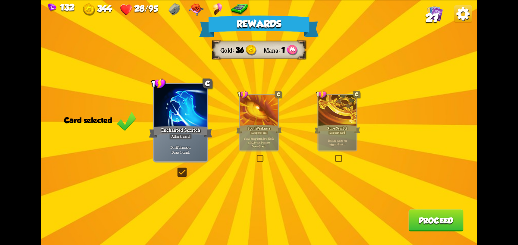
click at [424, 215] on button "Proceed" at bounding box center [435, 221] width 55 height 22
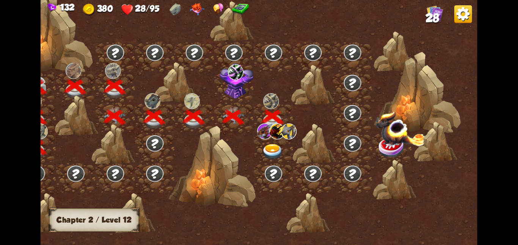
click at [282, 148] on img at bounding box center [272, 152] width 22 height 16
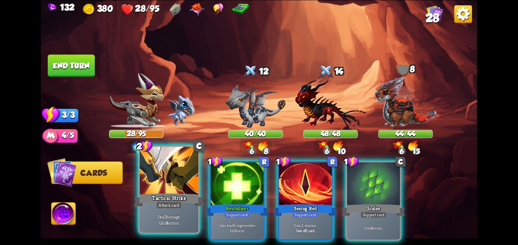
click at [165, 189] on div at bounding box center [168, 171] width 59 height 49
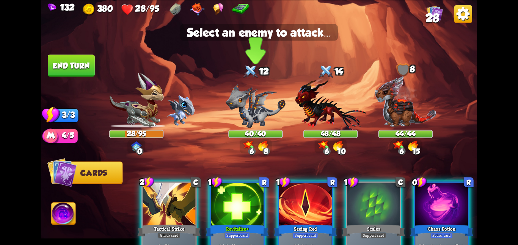
click at [230, 130] on div "40/40" at bounding box center [255, 133] width 53 height 7
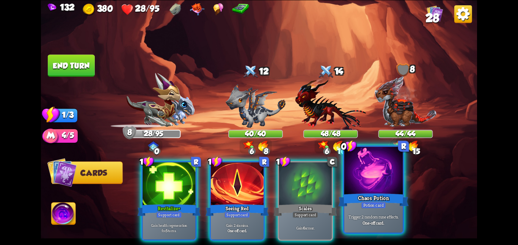
click at [360, 178] on div at bounding box center [373, 171] width 59 height 49
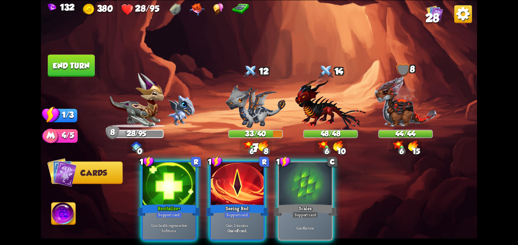
click at [234, 157] on div "1 R Revitalize+ Support card Gain health regeneration for 5 turns. 1 R Seeing R…" at bounding box center [302, 190] width 349 height 109
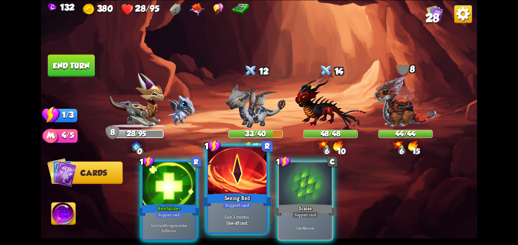
click at [219, 177] on div at bounding box center [237, 171] width 59 height 49
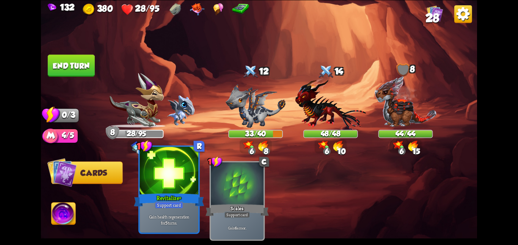
click at [176, 180] on div at bounding box center [168, 171] width 59 height 49
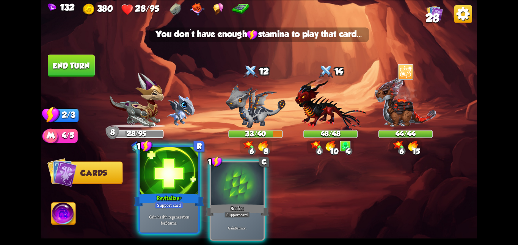
click at [176, 180] on div at bounding box center [168, 171] width 59 height 49
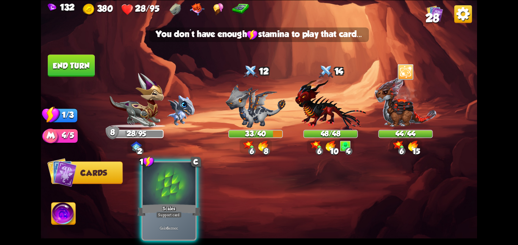
click at [176, 180] on div at bounding box center [168, 184] width 53 height 44
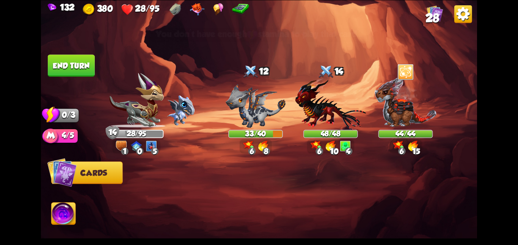
click at [86, 72] on button "End turn" at bounding box center [71, 66] width 47 height 22
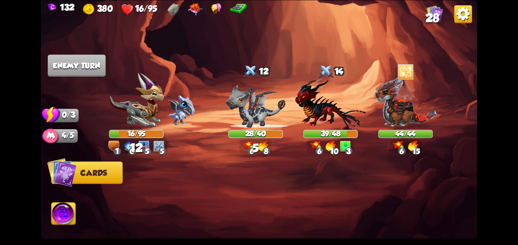
click at [160, 44] on img at bounding box center [259, 122] width 436 height 245
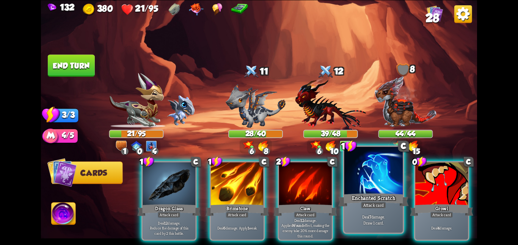
click at [373, 196] on div "Enchanted Scratch" at bounding box center [373, 200] width 70 height 16
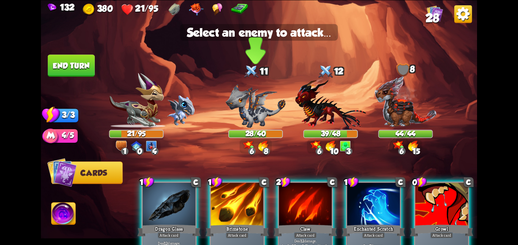
click at [243, 98] on img at bounding box center [255, 106] width 60 height 44
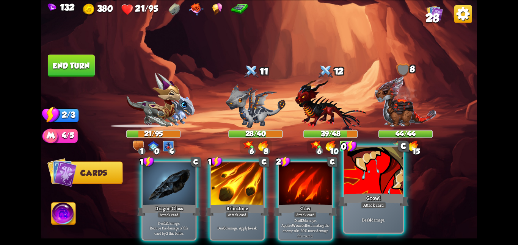
click at [374, 189] on div at bounding box center [373, 171] width 59 height 49
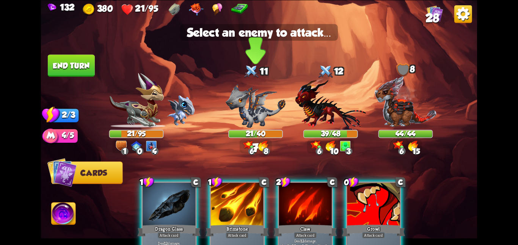
click at [268, 133] on div "21/40" at bounding box center [255, 133] width 53 height 7
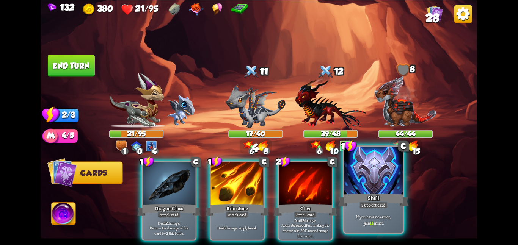
click at [382, 190] on div at bounding box center [373, 171] width 59 height 49
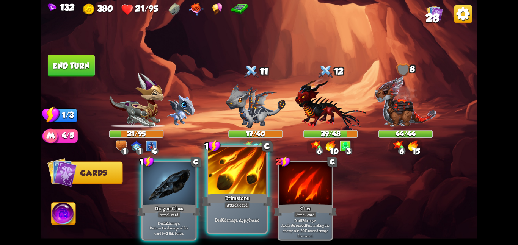
click at [247, 179] on div at bounding box center [237, 171] width 59 height 49
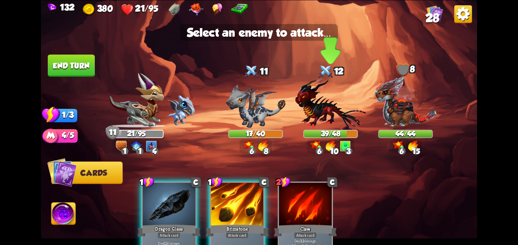
click at [322, 118] on img at bounding box center [330, 104] width 71 height 52
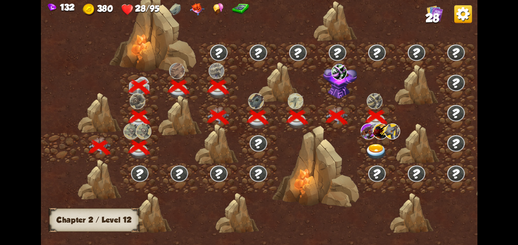
scroll to position [0, 115]
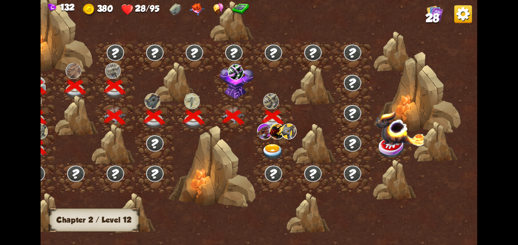
click at [265, 145] on img at bounding box center [272, 152] width 22 height 16
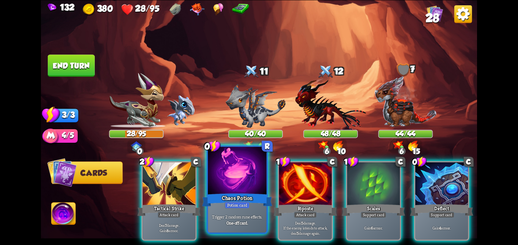
click at [222, 175] on div at bounding box center [237, 171] width 59 height 49
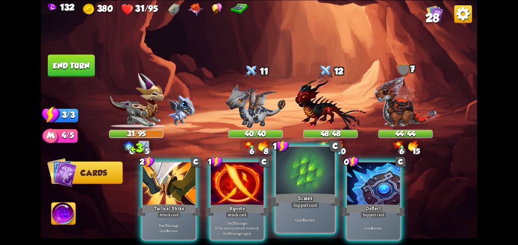
click at [307, 189] on div at bounding box center [305, 171] width 59 height 49
click at [347, 189] on div at bounding box center [373, 184] width 53 height 44
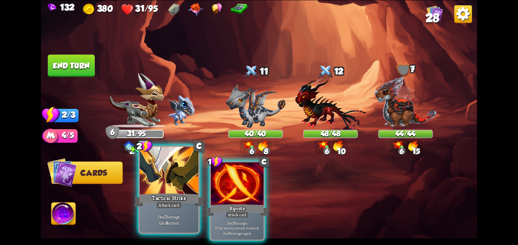
click at [193, 178] on div at bounding box center [168, 171] width 59 height 49
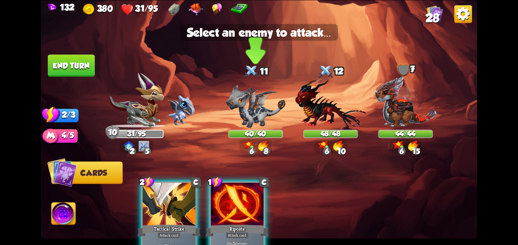
click at [252, 103] on img at bounding box center [255, 106] width 60 height 44
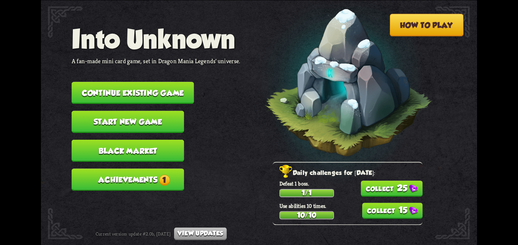
click at [113, 75] on nav "Into Unknown A fan-made mini card game, set in Dragon Mania Legends' universe. …" at bounding box center [156, 111] width 169 height 174
click at [365, 193] on button "25" at bounding box center [391, 189] width 62 height 16
click at [373, 214] on button "15" at bounding box center [392, 211] width 61 height 16
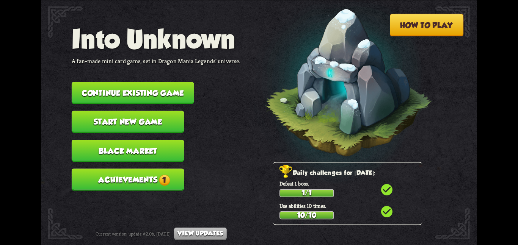
click at [150, 158] on nav "Into Unknown A fan-made mini card game, set in Dragon Mania Legends' universe. …" at bounding box center [156, 111] width 169 height 174
click at [183, 169] on button "Achievements 1" at bounding box center [128, 180] width 113 height 22
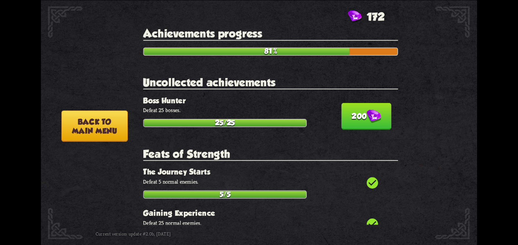
click at [381, 115] on button "200" at bounding box center [366, 116] width 50 height 27
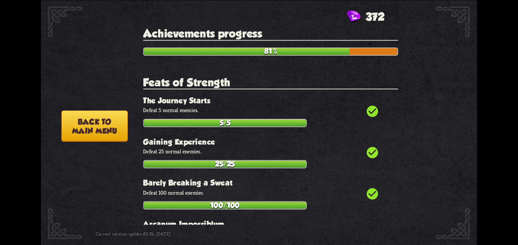
click at [114, 121] on button "Back to main menu" at bounding box center [94, 125] width 66 height 31
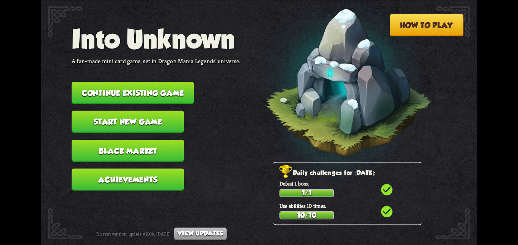
click at [146, 84] on button "Continue existing game" at bounding box center [133, 93] width 122 height 22
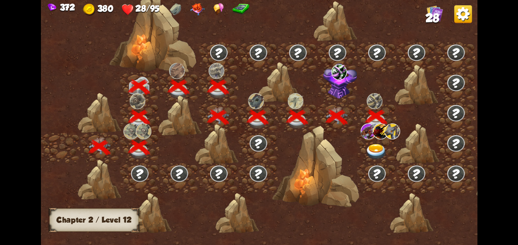
scroll to position [0, 115]
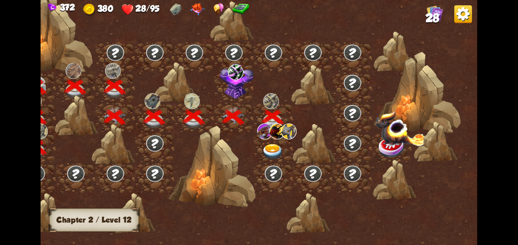
click at [261, 144] on div at bounding box center [273, 148] width 39 height 30
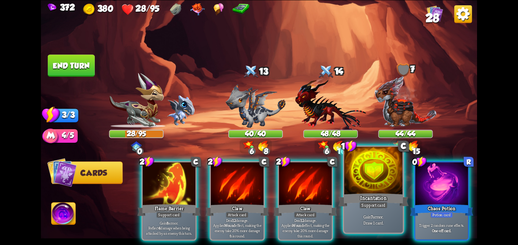
click at [363, 169] on div at bounding box center [373, 171] width 59 height 49
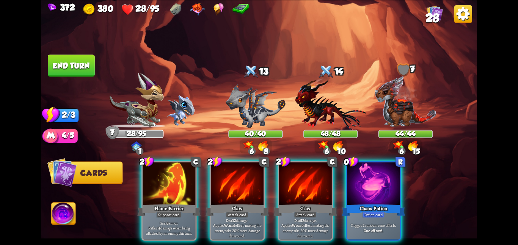
click at [363, 169] on div at bounding box center [373, 184] width 53 height 44
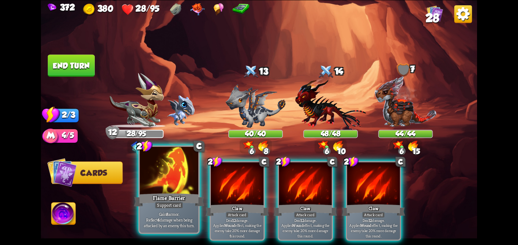
click at [163, 160] on div at bounding box center [168, 171] width 59 height 49
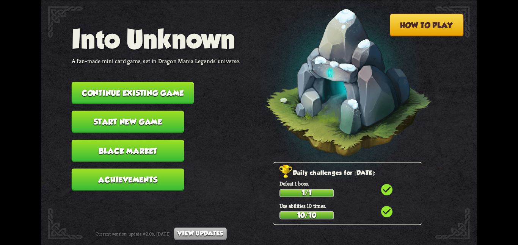
click at [128, 82] on button "Continue existing game" at bounding box center [133, 93] width 122 height 22
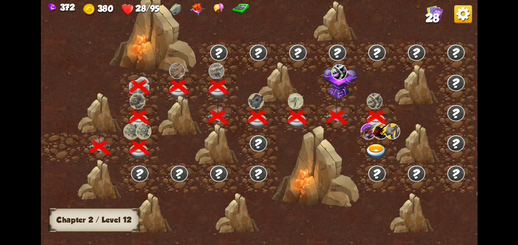
scroll to position [0, 115]
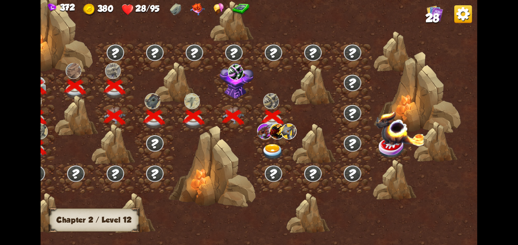
click at [273, 148] on img at bounding box center [272, 152] width 22 height 16
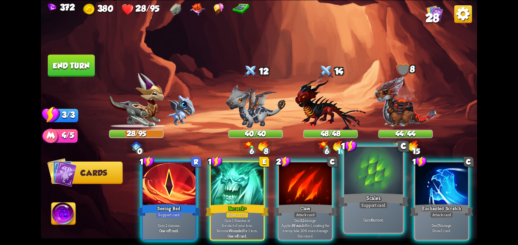
click at [358, 183] on div at bounding box center [373, 171] width 59 height 49
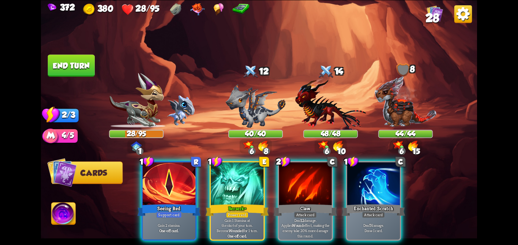
click at [358, 183] on div at bounding box center [373, 184] width 53 height 44
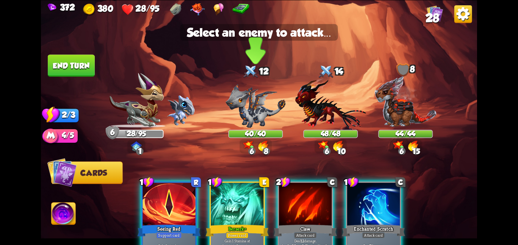
click at [243, 126] on img at bounding box center [255, 106] width 60 height 44
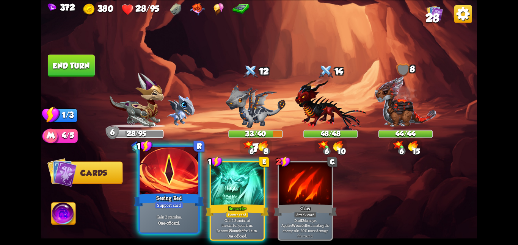
click at [156, 162] on div at bounding box center [168, 171] width 59 height 49
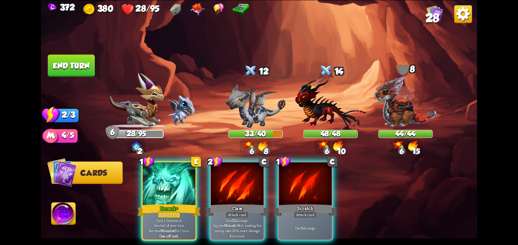
click at [80, 58] on button "End turn" at bounding box center [71, 66] width 47 height 22
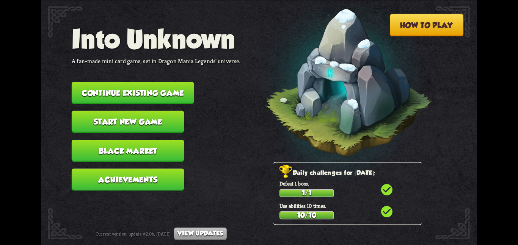
click at [119, 87] on button "Continue existing game" at bounding box center [133, 93] width 122 height 22
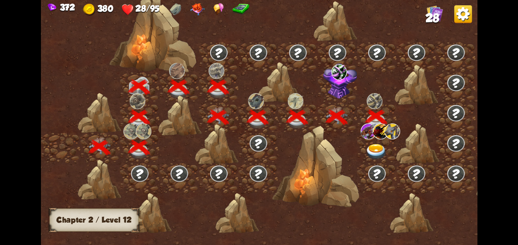
scroll to position [0, 115]
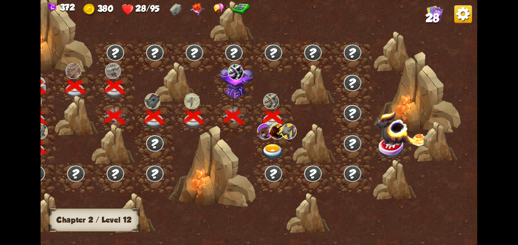
click at [260, 140] on div at bounding box center [273, 148] width 39 height 30
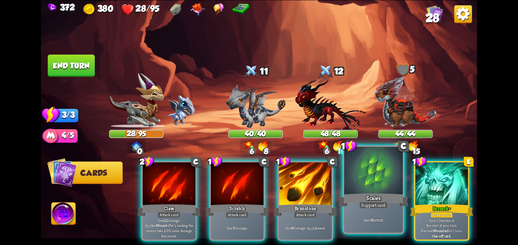
click at [354, 172] on div at bounding box center [373, 171] width 59 height 49
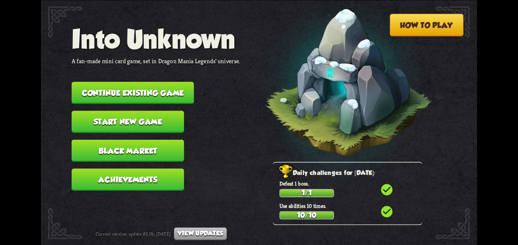
click at [118, 88] on button "Continue existing game" at bounding box center [133, 93] width 122 height 22
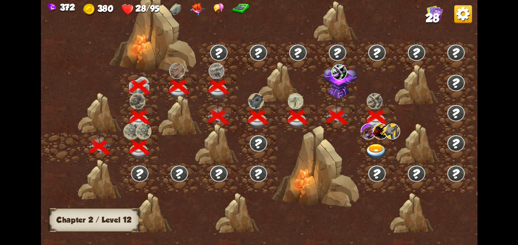
scroll to position [0, 115]
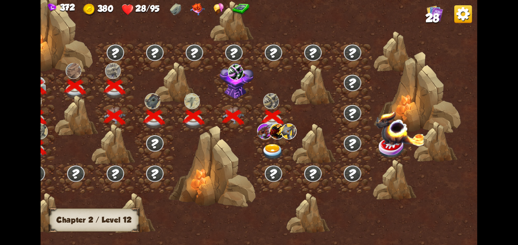
click at [276, 159] on div at bounding box center [273, 148] width 39 height 30
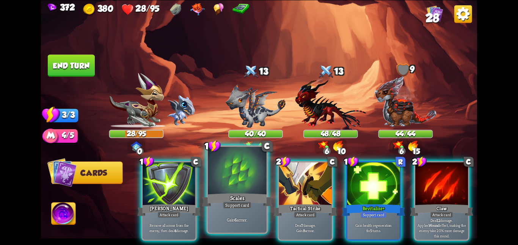
click at [265, 210] on div "Gain 6 armor." at bounding box center [237, 219] width 59 height 25
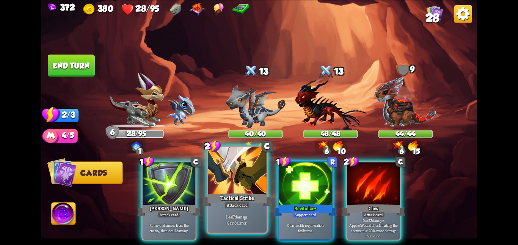
click at [229, 179] on div at bounding box center [237, 171] width 59 height 49
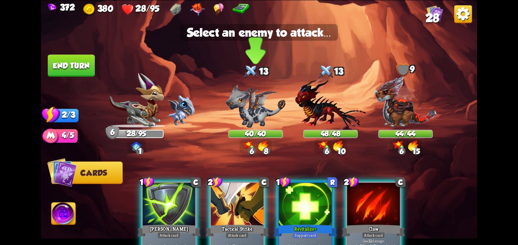
click at [249, 122] on img at bounding box center [255, 106] width 60 height 44
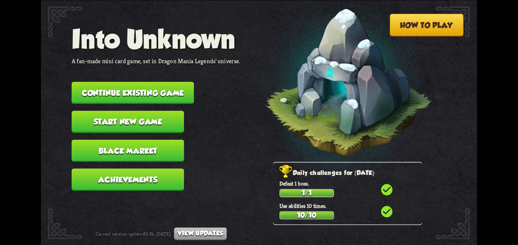
click at [115, 82] on button "Continue existing game" at bounding box center [133, 93] width 122 height 22
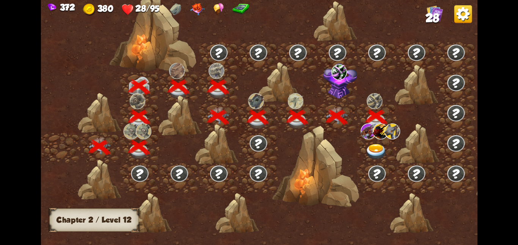
scroll to position [0, 115]
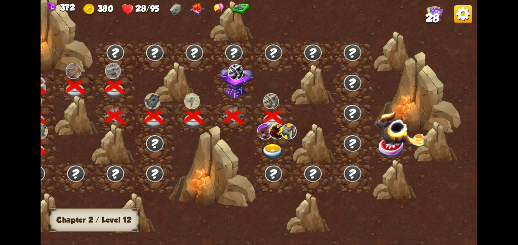
click at [261, 133] on img at bounding box center [265, 131] width 16 height 16
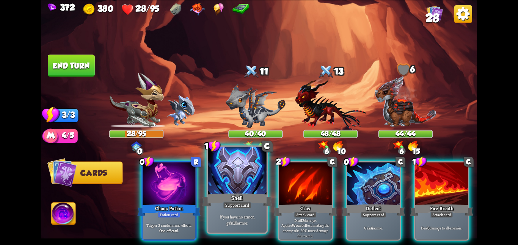
click at [233, 183] on div at bounding box center [237, 171] width 59 height 49
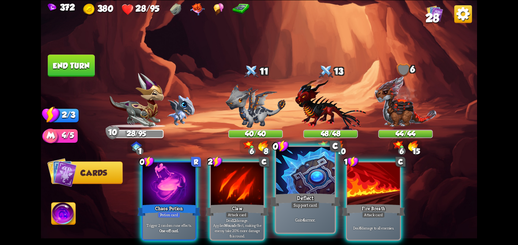
click at [280, 181] on div at bounding box center [305, 171] width 59 height 49
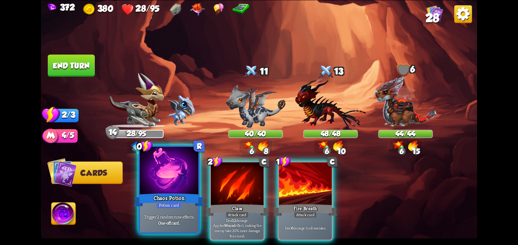
click at [145, 170] on div at bounding box center [168, 171] width 59 height 49
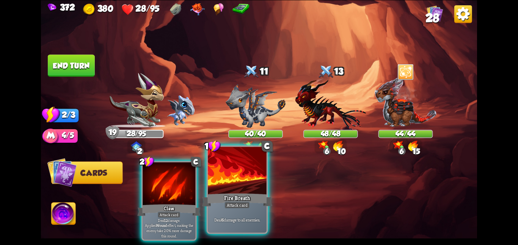
click at [224, 180] on div at bounding box center [237, 171] width 59 height 49
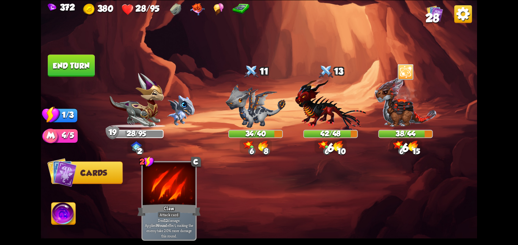
click at [74, 56] on button "End turn" at bounding box center [71, 66] width 47 height 22
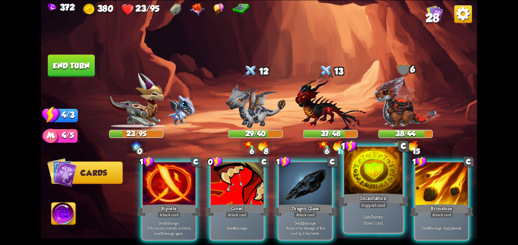
click at [365, 199] on div "Incantation" at bounding box center [373, 200] width 70 height 16
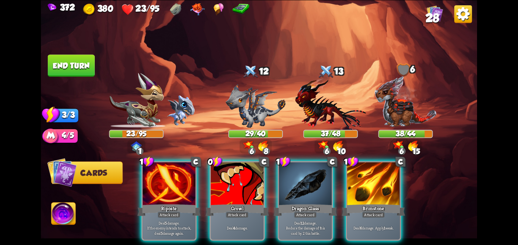
click at [365, 203] on div "Brimstone" at bounding box center [372, 210] width 63 height 14
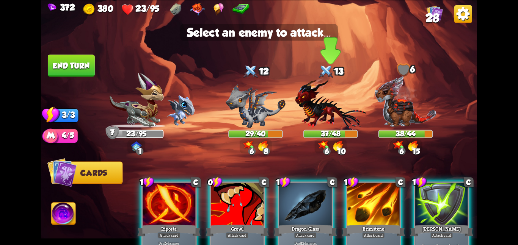
click at [326, 123] on img at bounding box center [330, 104] width 71 height 52
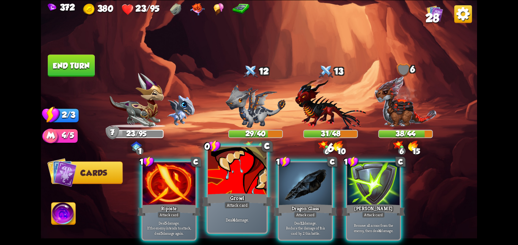
click at [243, 185] on div at bounding box center [237, 171] width 59 height 49
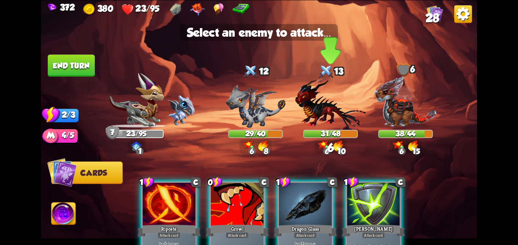
click at [339, 103] on img at bounding box center [330, 104] width 71 height 52
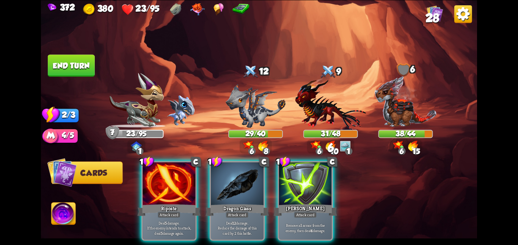
click at [339, 103] on img at bounding box center [330, 104] width 71 height 52
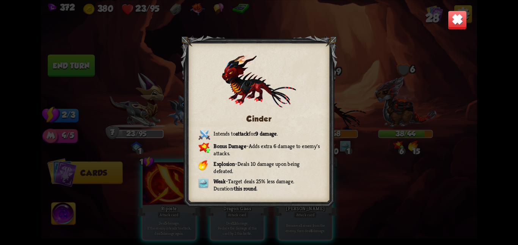
click at [456, 18] on img at bounding box center [457, 19] width 19 height 19
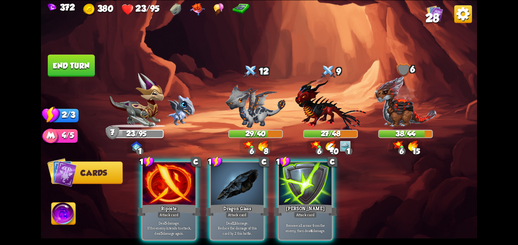
click at [244, 160] on div "1 C Riposte Attack card Deal 5 damage. If the enemy intends to attack, deal 5 d…" at bounding box center [302, 190] width 349 height 109
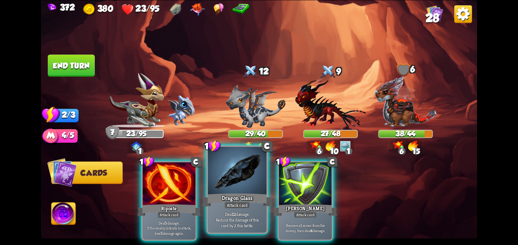
click at [241, 184] on div at bounding box center [237, 171] width 59 height 49
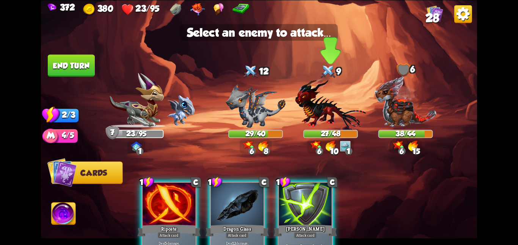
click at [320, 113] on img at bounding box center [330, 104] width 71 height 52
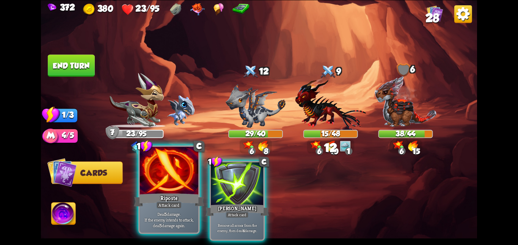
click at [175, 178] on div at bounding box center [168, 171] width 59 height 49
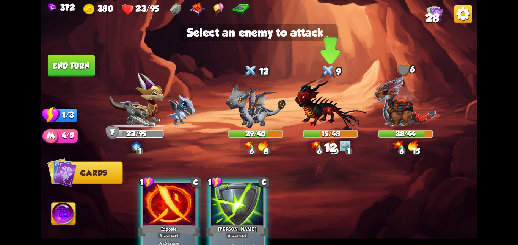
click at [321, 100] on img at bounding box center [330, 104] width 71 height 52
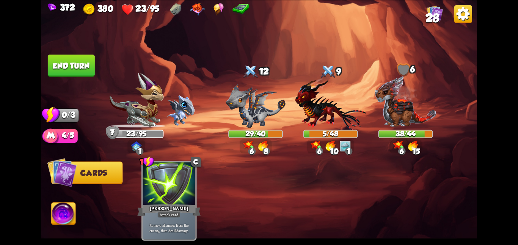
click at [75, 80] on img at bounding box center [259, 122] width 436 height 245
click at [71, 58] on button "End turn" at bounding box center [71, 66] width 47 height 22
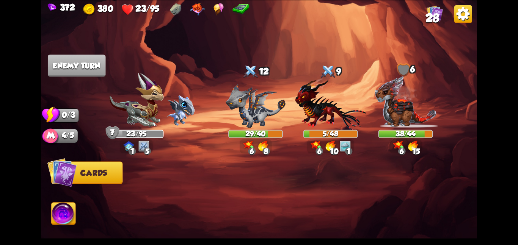
click at [66, 215] on img at bounding box center [64, 215] width 24 height 25
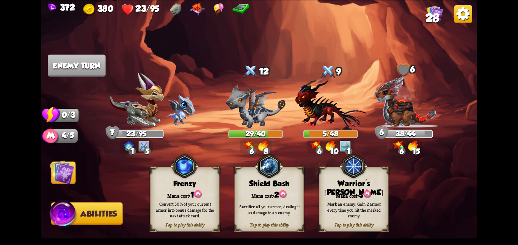
click at [262, 202] on div "Sacrifice all your armor, dealing it as damage to an enemy." at bounding box center [269, 209] width 69 height 27
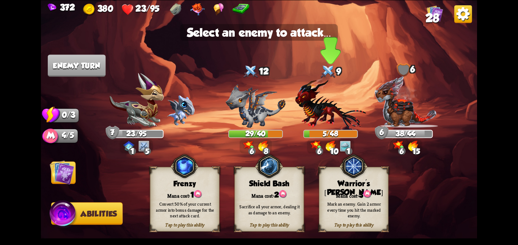
click at [337, 115] on img at bounding box center [330, 104] width 71 height 52
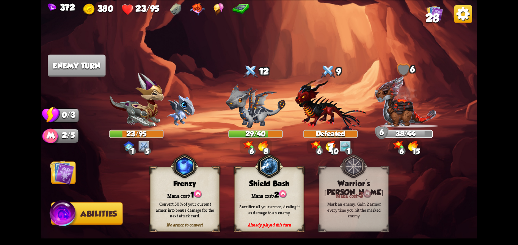
click at [67, 170] on img at bounding box center [62, 172] width 25 height 25
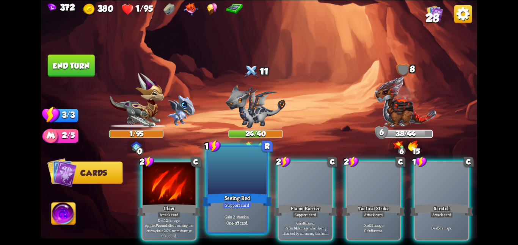
click at [242, 184] on div at bounding box center [237, 171] width 59 height 49
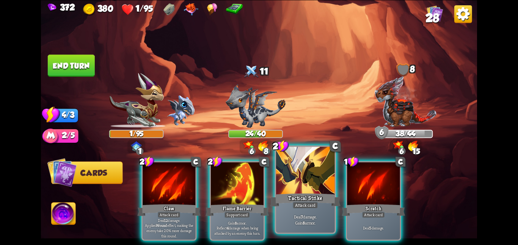
click at [313, 161] on div at bounding box center [305, 171] width 59 height 49
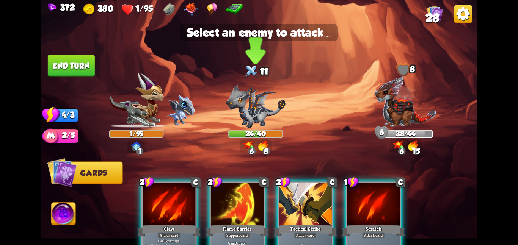
click at [252, 111] on img at bounding box center [255, 106] width 60 height 44
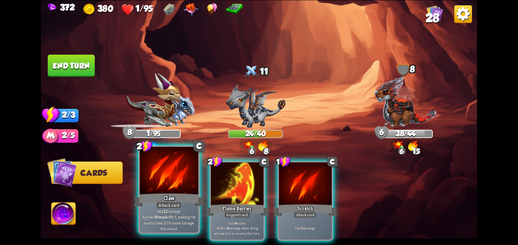
click at [170, 171] on div at bounding box center [168, 171] width 59 height 49
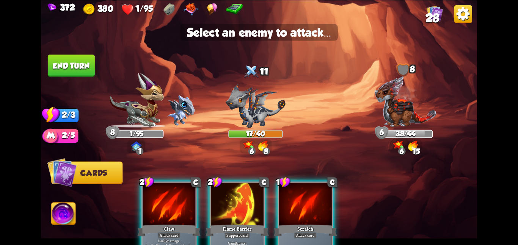
click at [176, 201] on div at bounding box center [168, 205] width 53 height 44
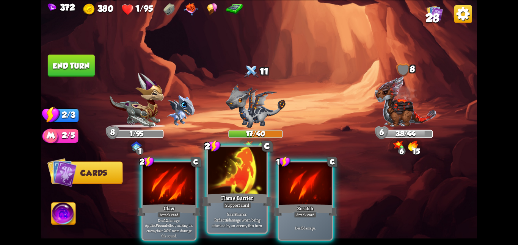
click at [229, 175] on div at bounding box center [237, 171] width 59 height 49
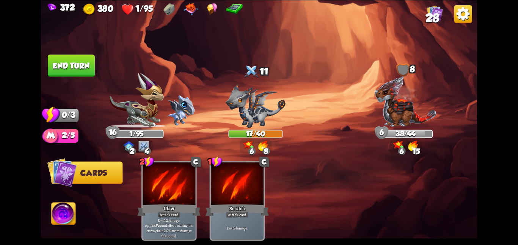
click at [72, 65] on button "End turn" at bounding box center [71, 66] width 47 height 22
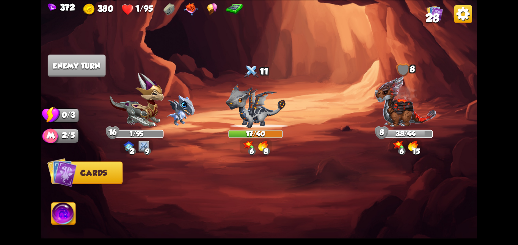
click at [410, 112] on img at bounding box center [405, 101] width 63 height 52
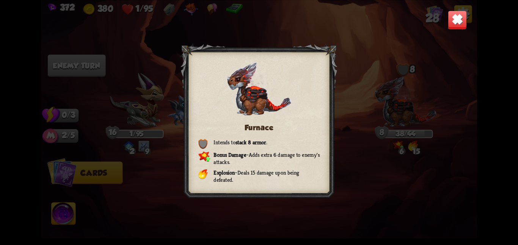
click at [465, 20] on img at bounding box center [457, 19] width 19 height 19
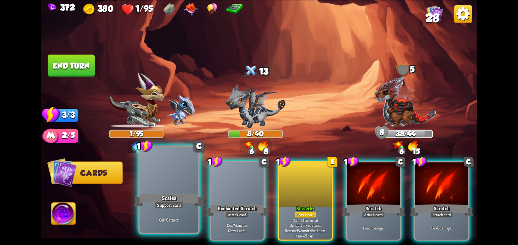
click at [169, 177] on div at bounding box center [168, 171] width 59 height 49
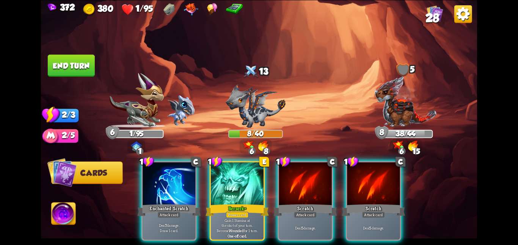
click at [169, 177] on div at bounding box center [168, 184] width 53 height 44
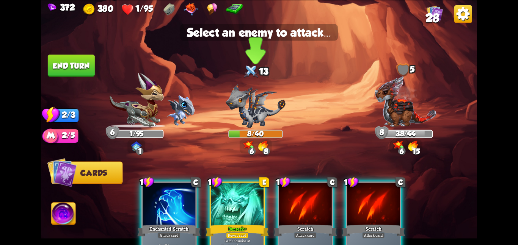
click at [240, 124] on img at bounding box center [255, 106] width 60 height 44
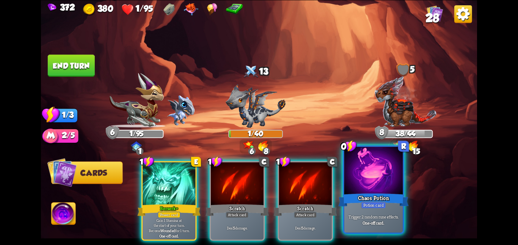
click at [363, 193] on div "Chaos Potion" at bounding box center [373, 200] width 70 height 16
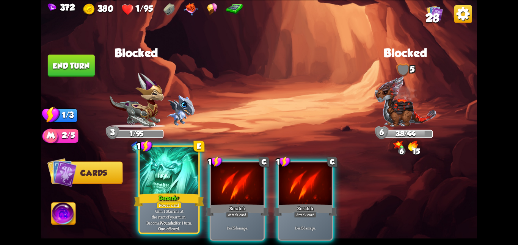
click at [167, 189] on div at bounding box center [168, 171] width 59 height 49
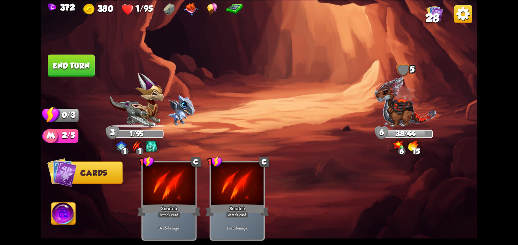
click at [85, 77] on img at bounding box center [259, 122] width 436 height 245
click at [66, 58] on button "End turn" at bounding box center [71, 66] width 47 height 22
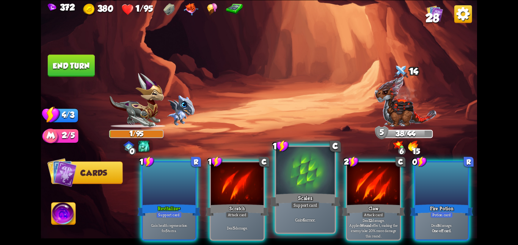
click at [285, 186] on div at bounding box center [305, 171] width 59 height 49
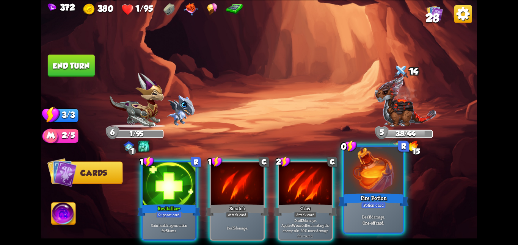
click at [379, 185] on div at bounding box center [373, 171] width 59 height 49
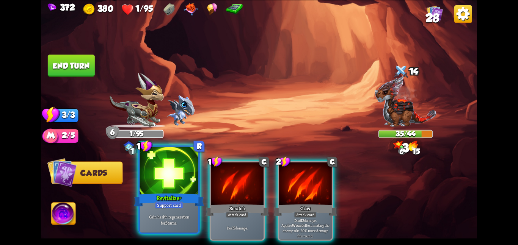
click at [180, 191] on div at bounding box center [168, 171] width 59 height 49
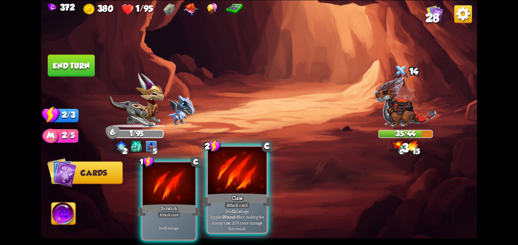
click at [212, 186] on div at bounding box center [237, 171] width 59 height 49
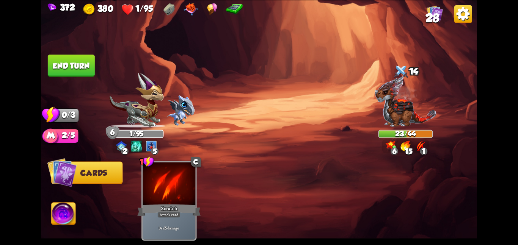
click at [74, 68] on button "End turn" at bounding box center [71, 66] width 47 height 22
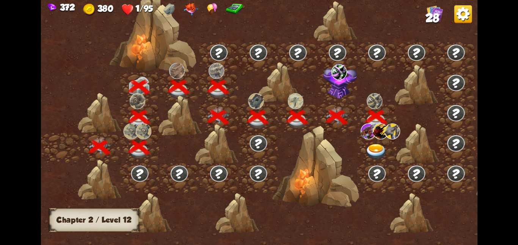
scroll to position [0, 115]
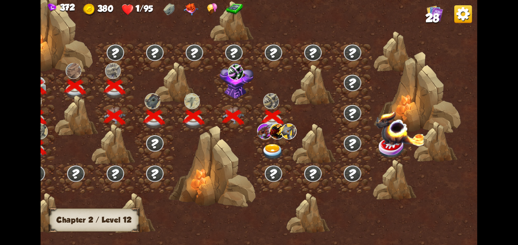
click at [271, 146] on img at bounding box center [272, 152] width 22 height 16
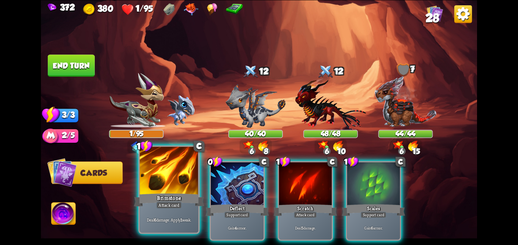
click at [163, 191] on div at bounding box center [168, 171] width 59 height 49
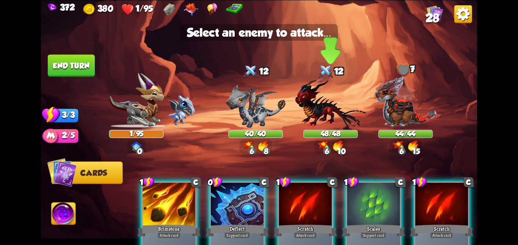
click at [296, 115] on img at bounding box center [330, 104] width 71 height 52
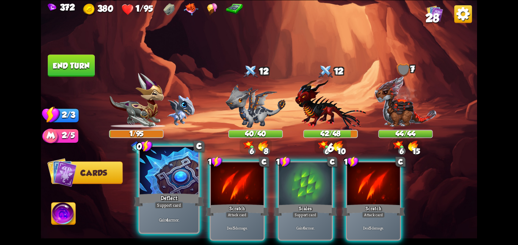
click at [171, 185] on div at bounding box center [168, 171] width 59 height 49
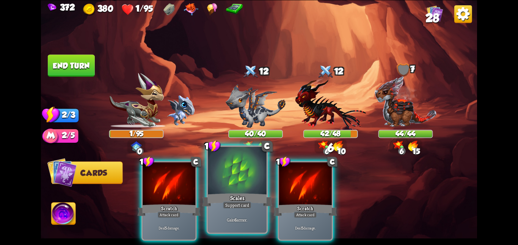
click at [246, 175] on div at bounding box center [237, 171] width 59 height 49
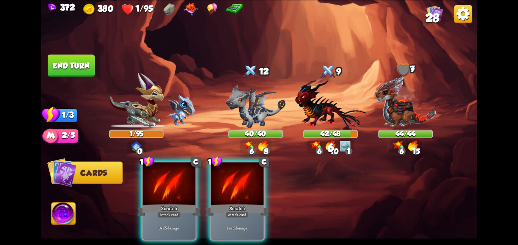
click at [246, 175] on div at bounding box center [237, 184] width 53 height 44
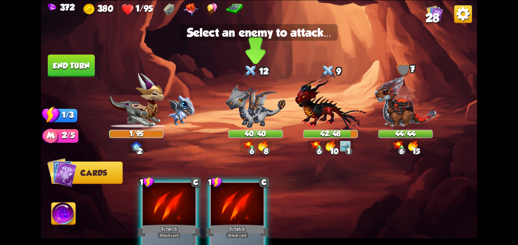
click at [245, 142] on img at bounding box center [248, 145] width 11 height 9
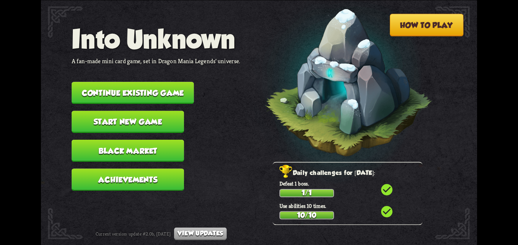
click at [181, 83] on button "Continue existing game" at bounding box center [133, 93] width 122 height 22
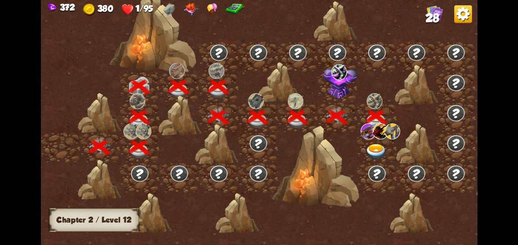
scroll to position [0, 115]
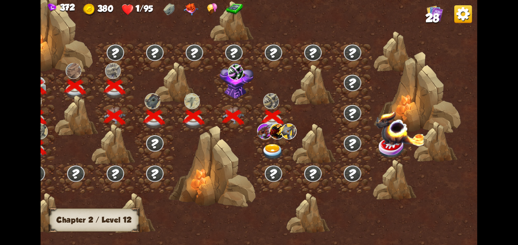
click at [263, 144] on img at bounding box center [272, 152] width 22 height 16
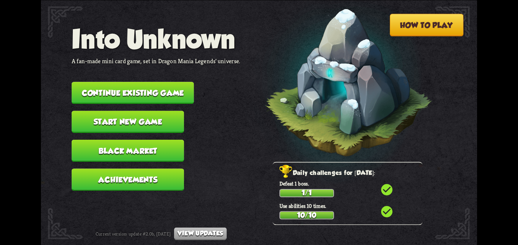
click at [144, 91] on button "Continue existing game" at bounding box center [133, 93] width 122 height 22
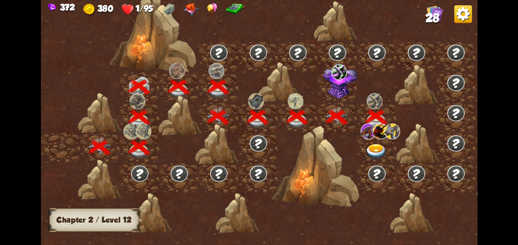
scroll to position [0, 115]
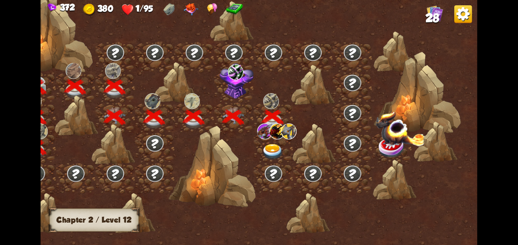
click at [435, 22] on span "28" at bounding box center [432, 17] width 14 height 13
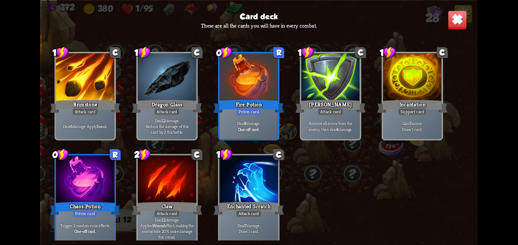
scroll to position [466, 0]
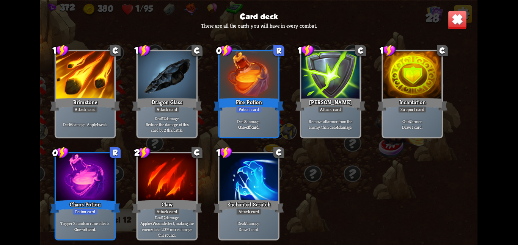
click at [452, 22] on img at bounding box center [457, 19] width 19 height 19
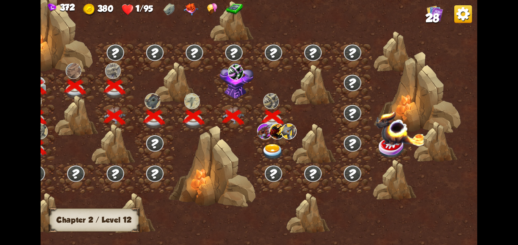
click at [287, 138] on img at bounding box center [289, 131] width 16 height 16
